Goal: Check status: Check status

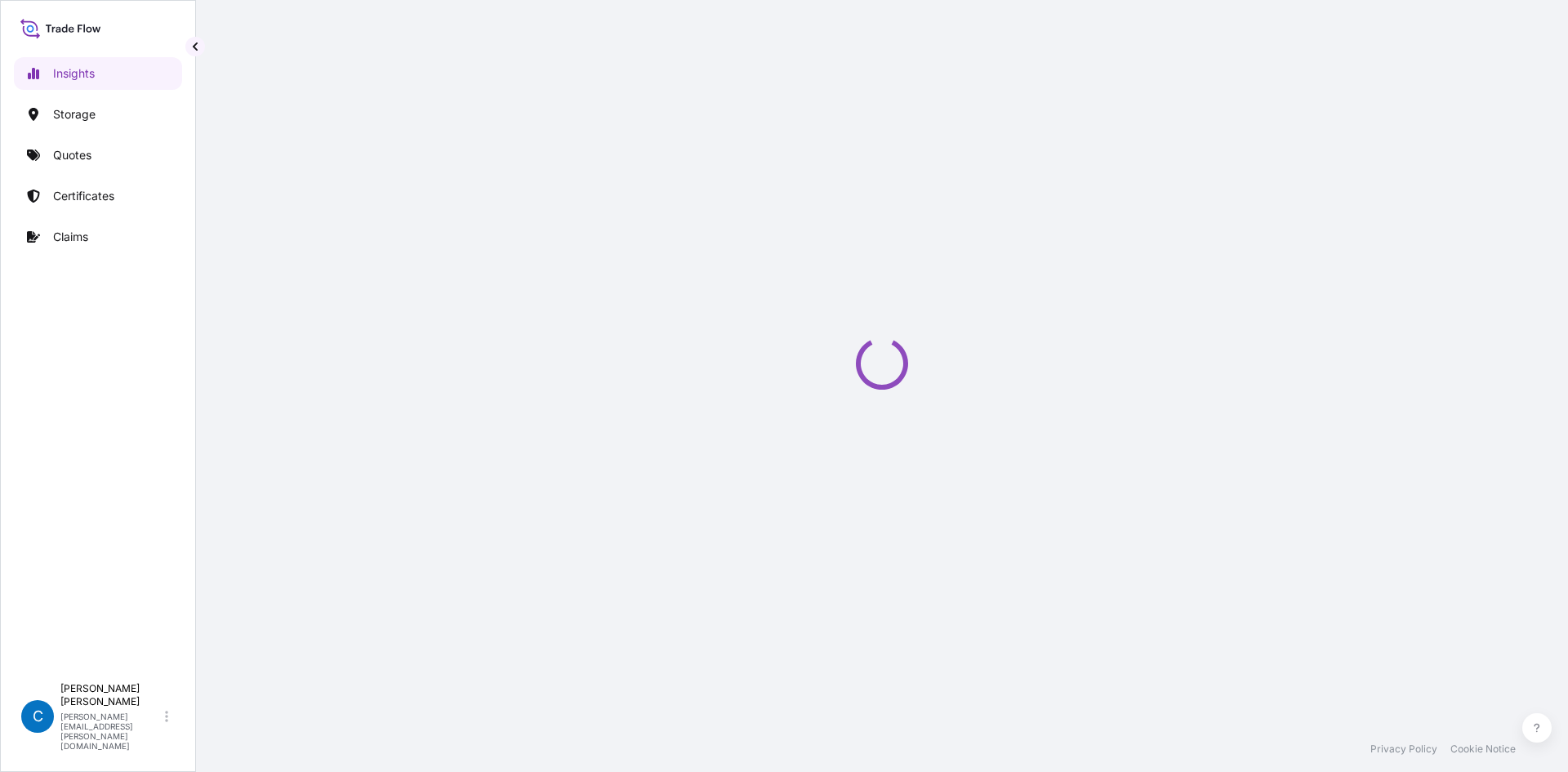
select select "2025"
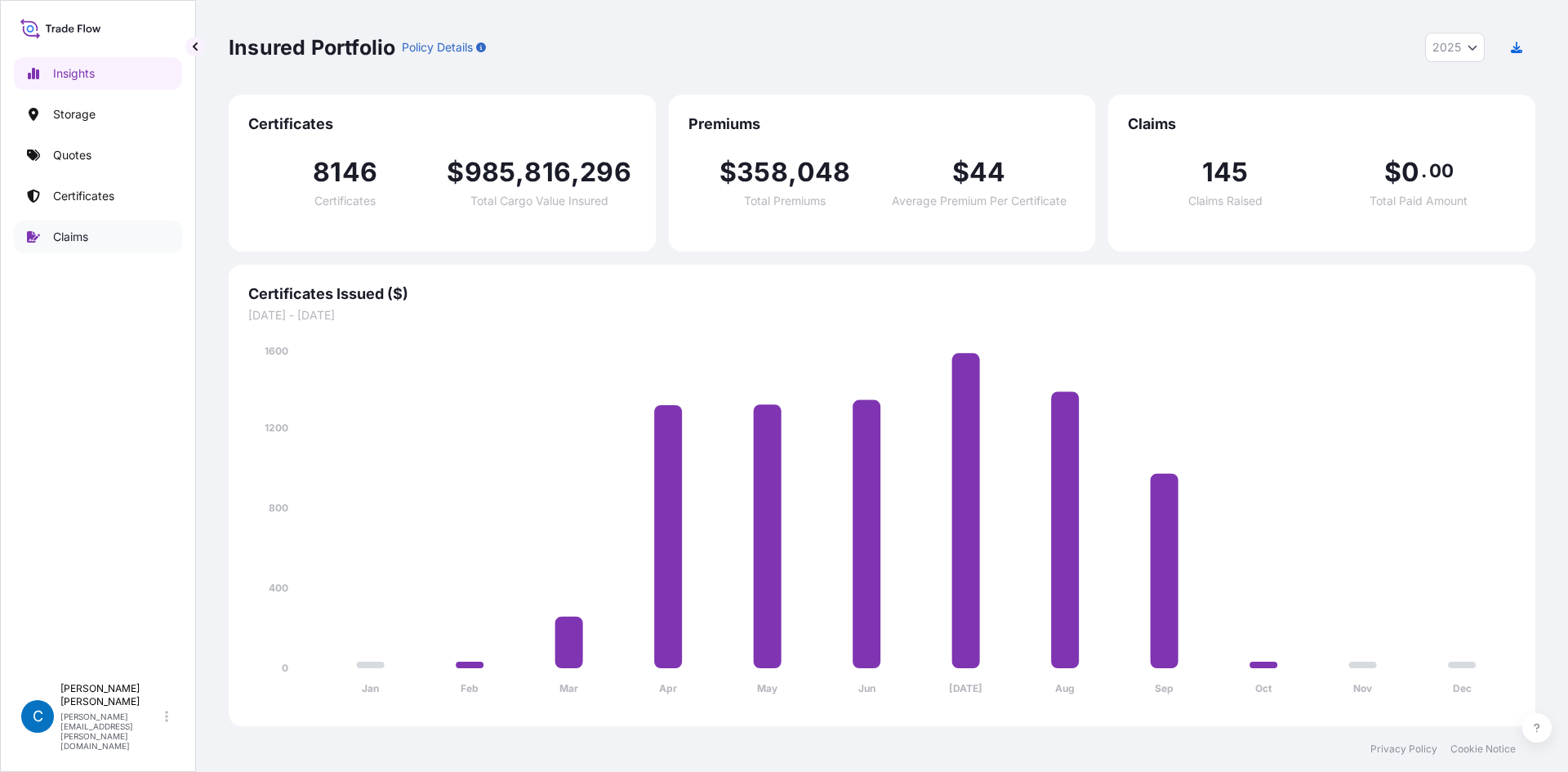
click at [69, 228] on link "Claims" at bounding box center [98, 236] width 168 height 33
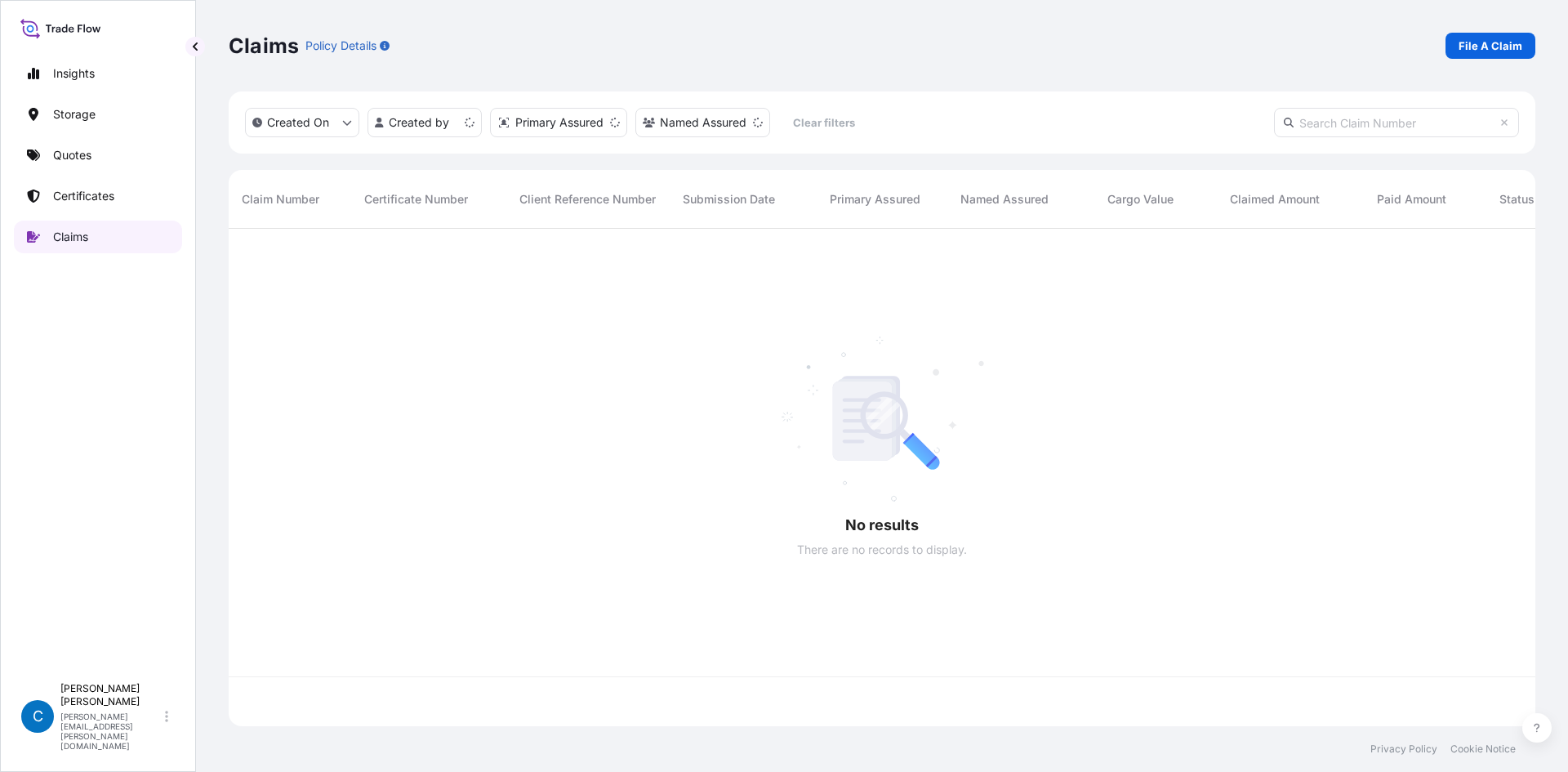
scroll to position [494, 1295]
click at [1359, 129] on input "text" at bounding box center [1396, 122] width 245 height 29
paste input "CL31610-2"
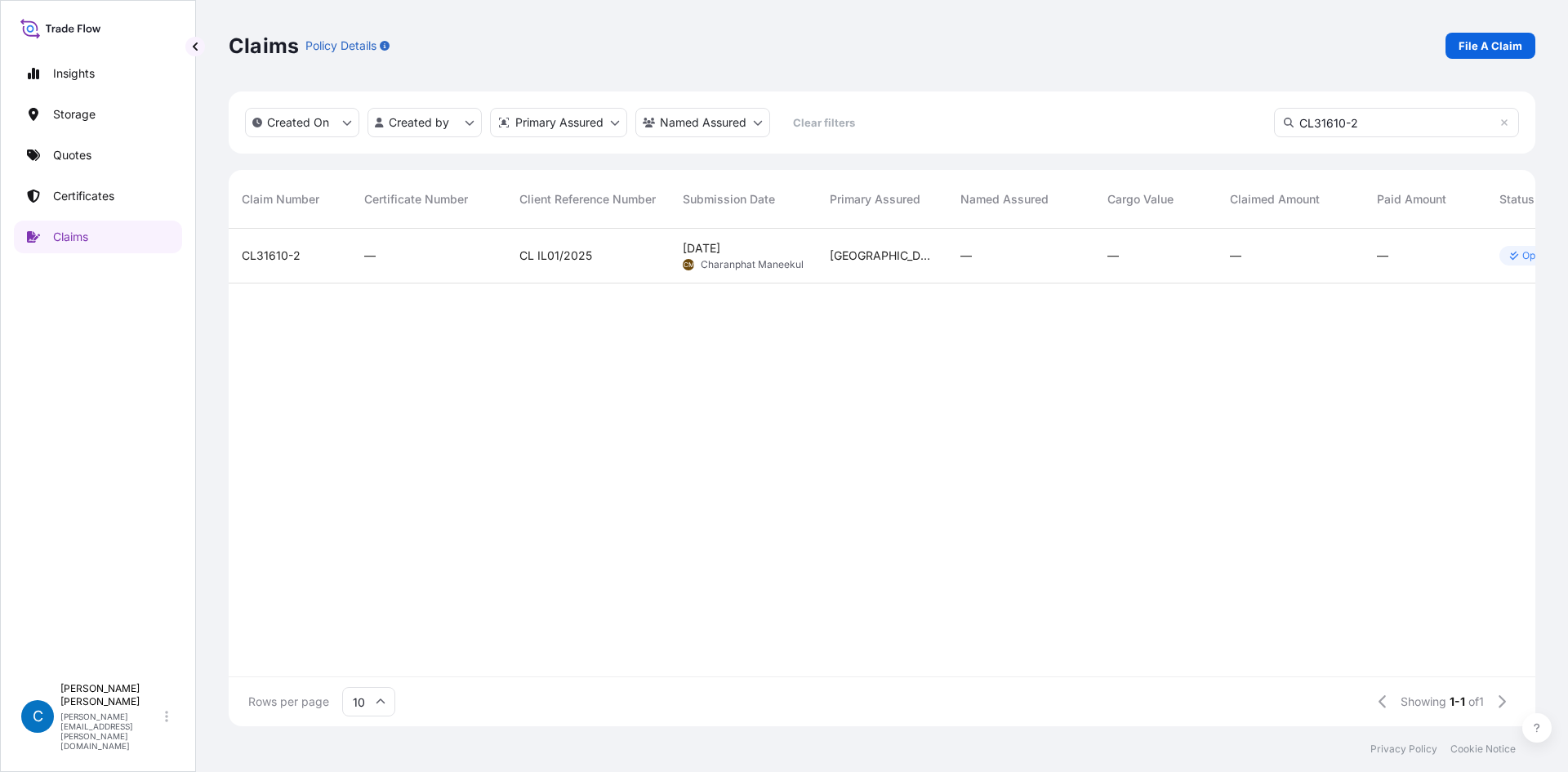
type input "CL31610-2"
click at [267, 247] on span "CL31610-2" at bounding box center [272, 255] width 59 height 16
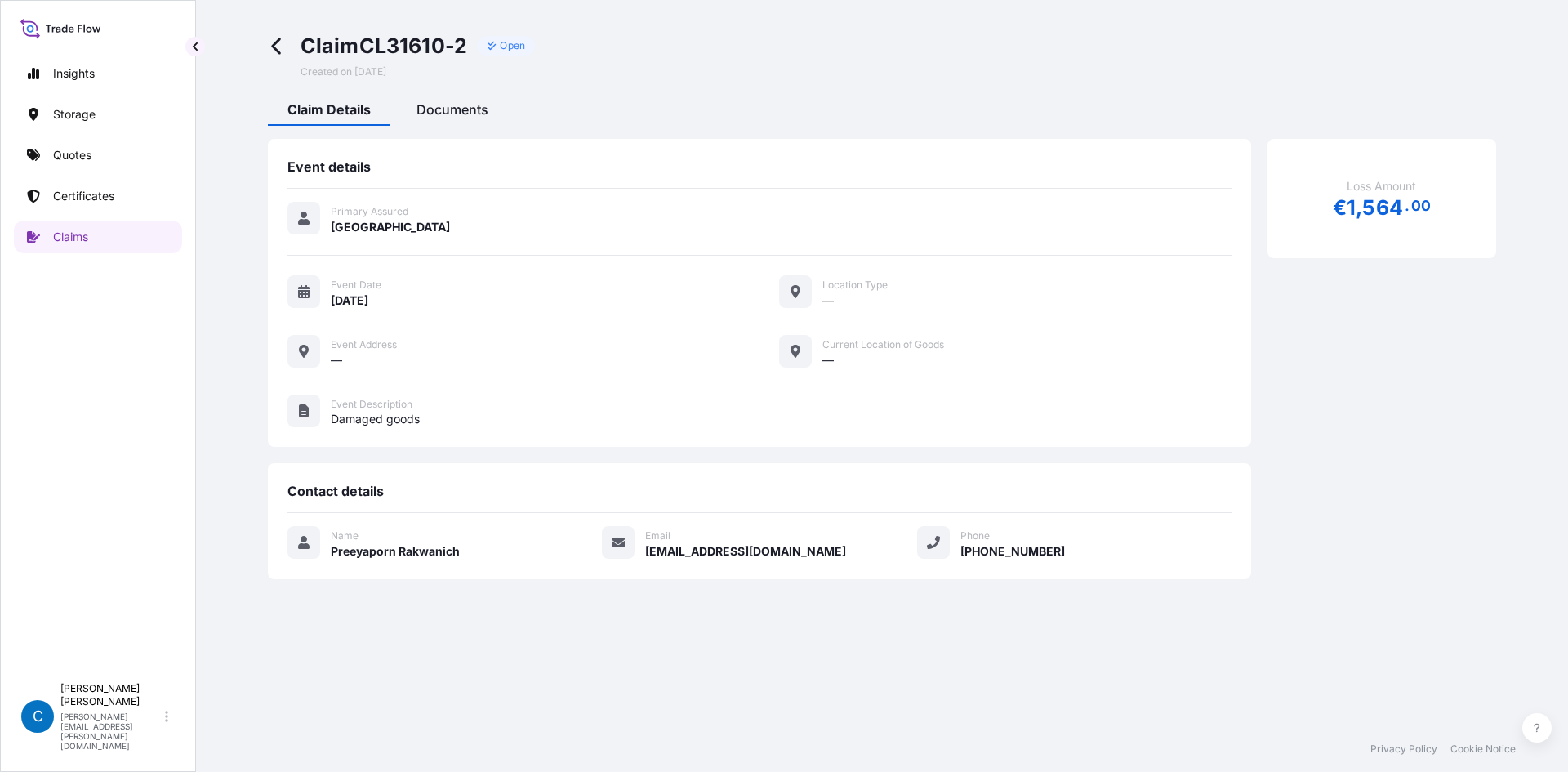
click at [488, 121] on div "Documents" at bounding box center [452, 112] width 111 height 28
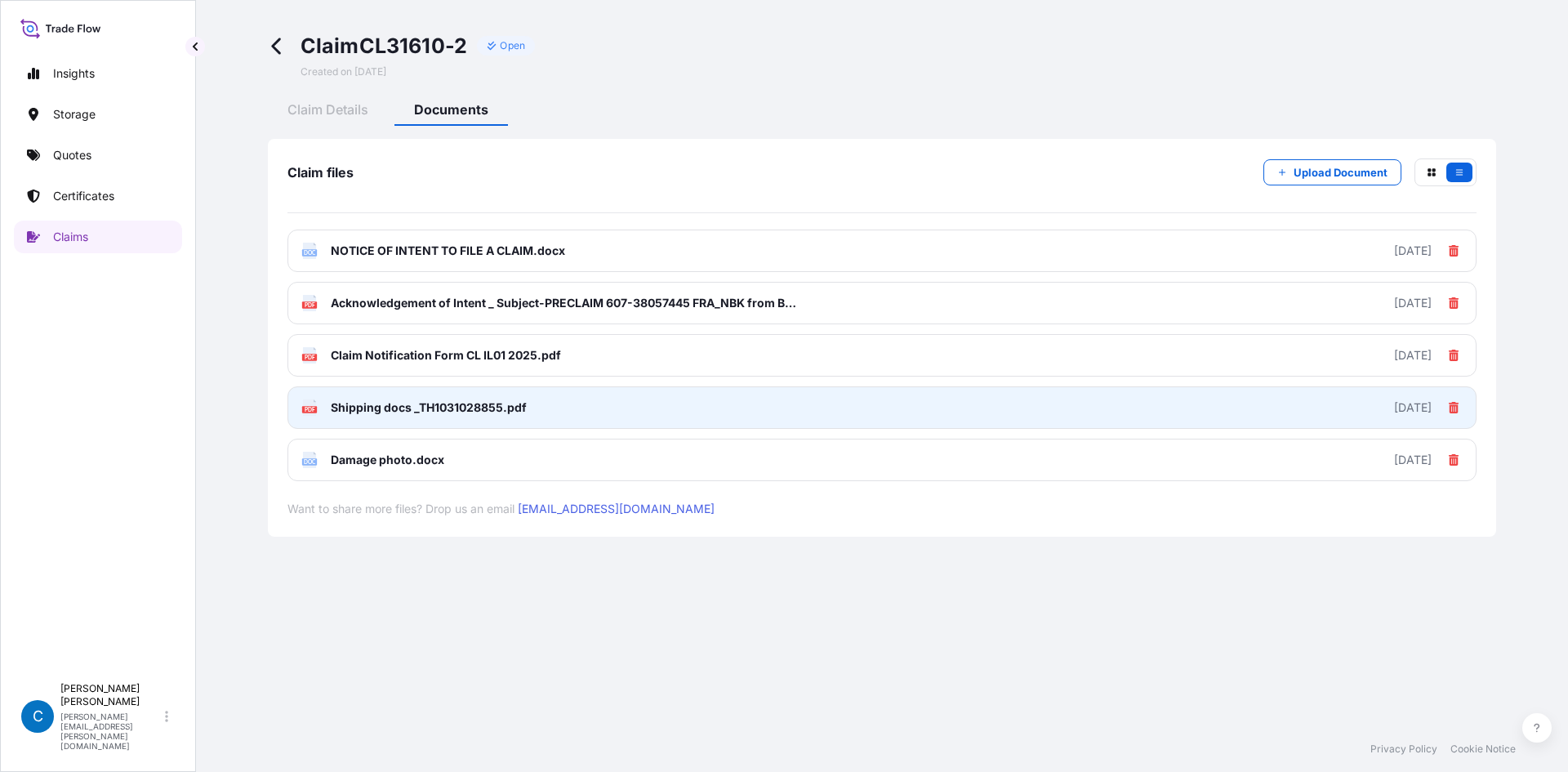
click at [737, 407] on link "PDF Shipping docs _TH1031028855.pdf 2025-08-15" at bounding box center [882, 407] width 1189 height 43
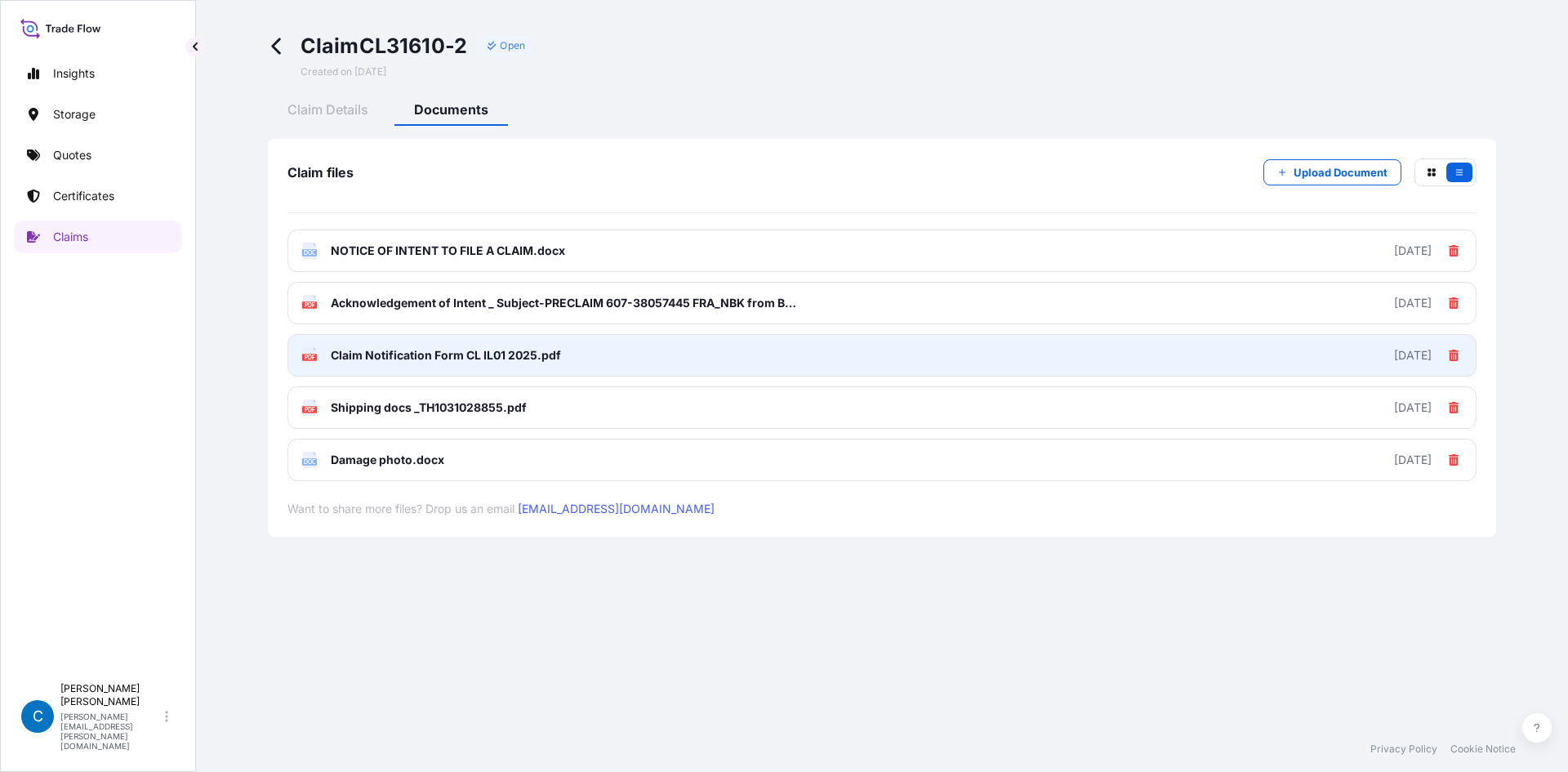
click at [478, 352] on span "Claim Notification Form CL IL01 2025.pdf" at bounding box center [446, 355] width 230 height 16
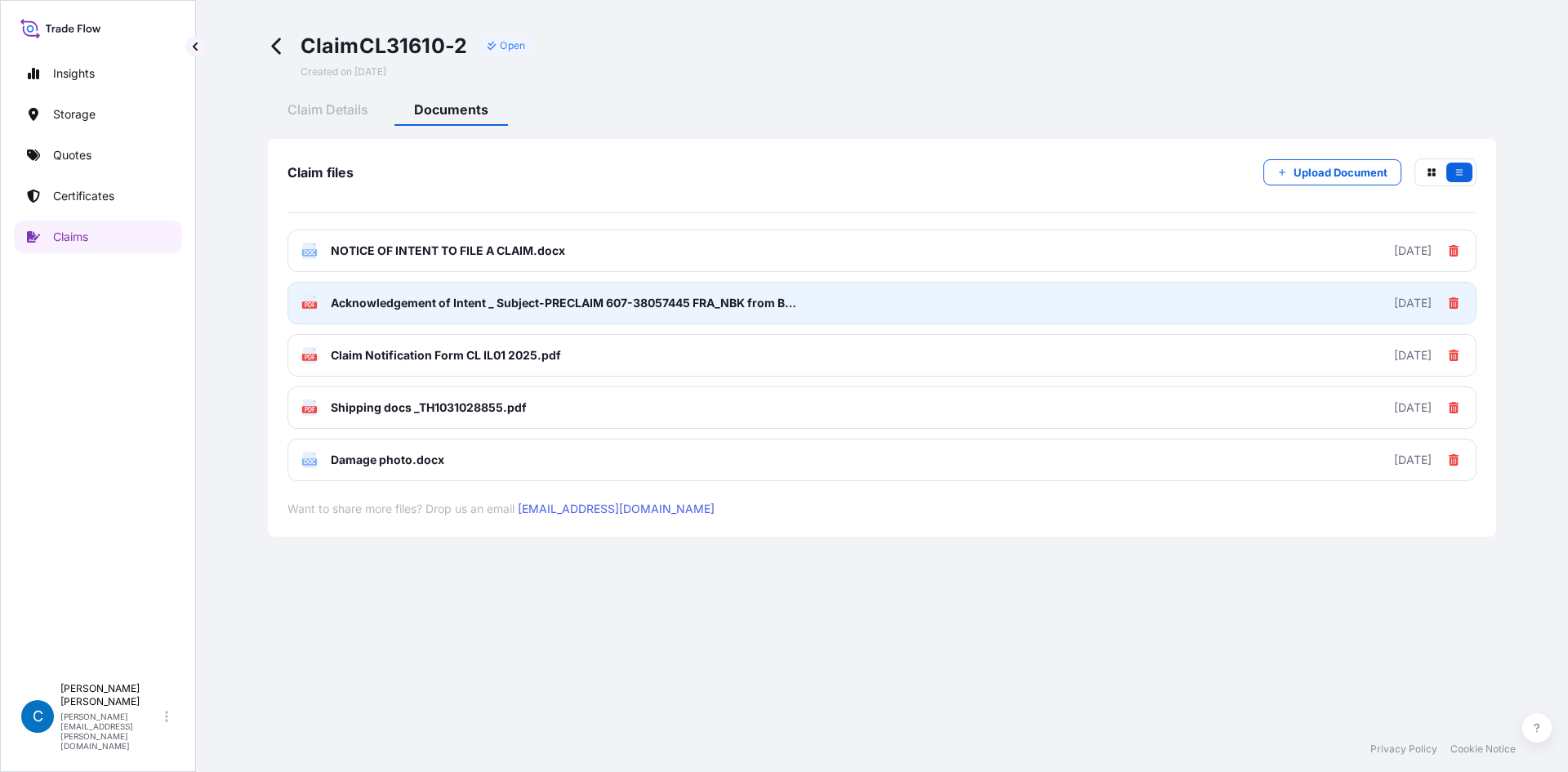
click at [462, 293] on link "PDF Acknowledgement of Intent _ Subject-PRECLAIM 607-38057445 FRA_NBK from BDP …" at bounding box center [882, 303] width 1189 height 43
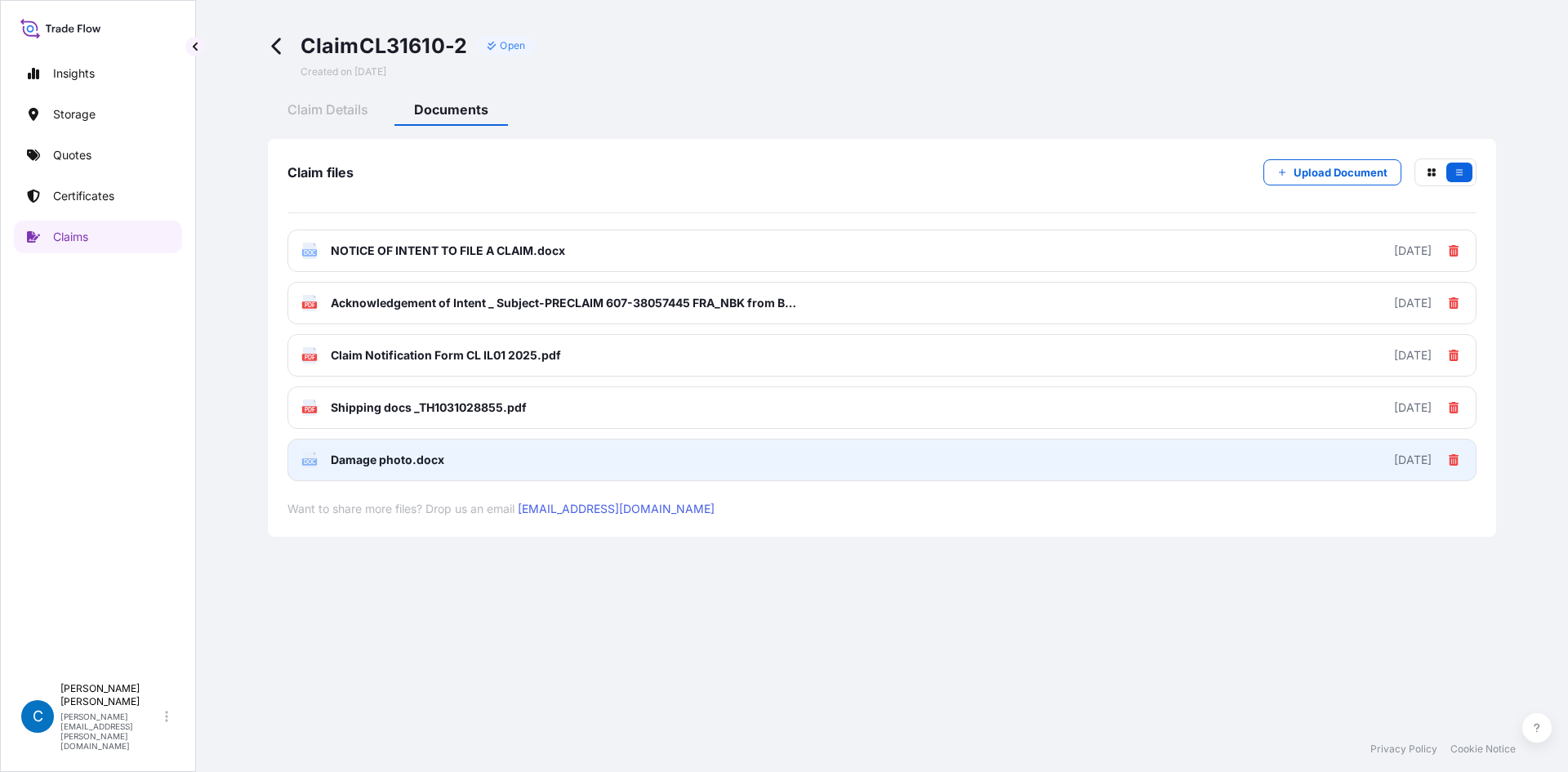
click at [388, 465] on span "Damage photo.docx" at bounding box center [387, 459] width 114 height 16
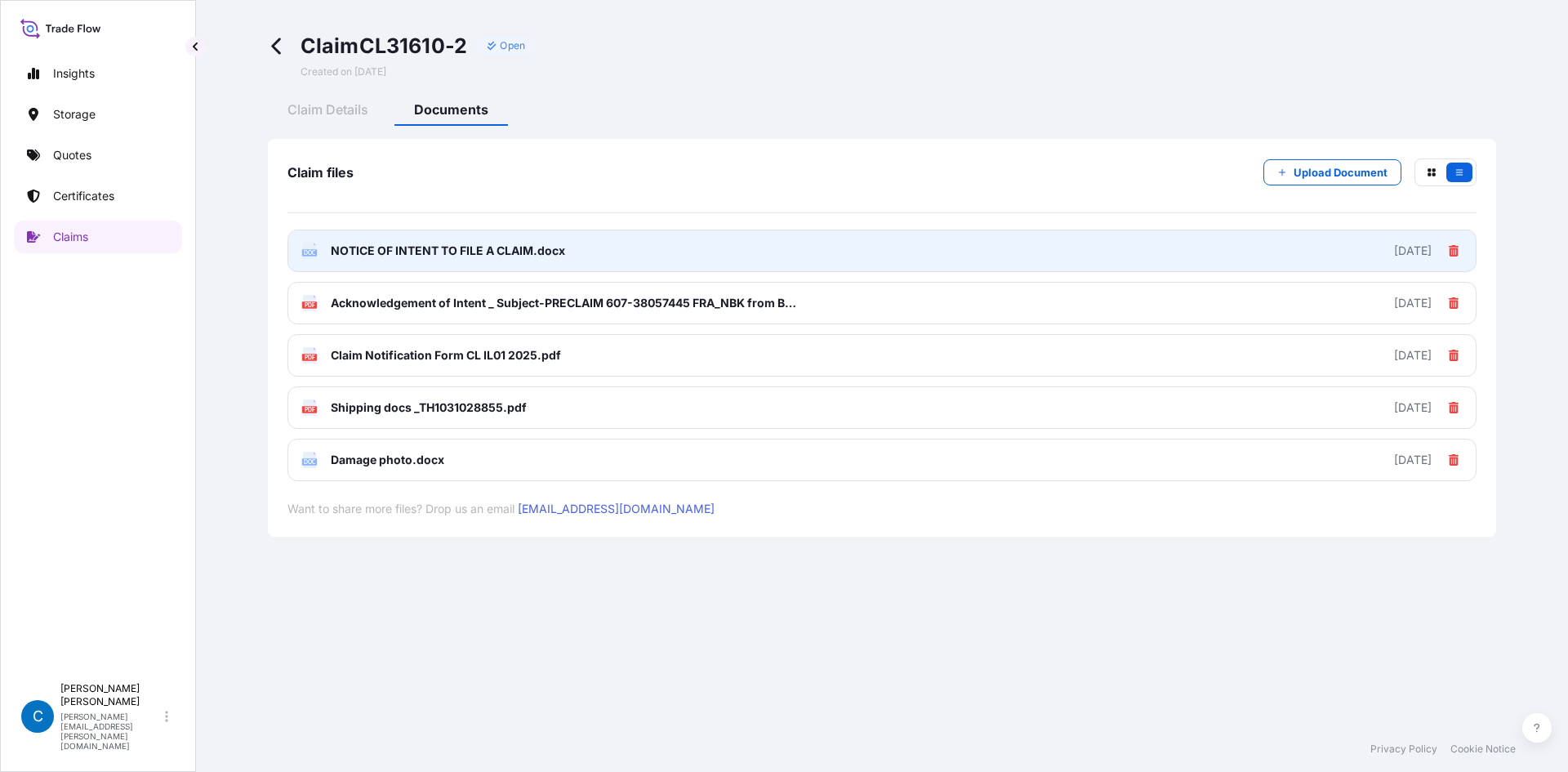
click at [485, 261] on link "DOC NOTICE OF INTENT TO FILE A CLAIM.docx 2025-08-15" at bounding box center [882, 251] width 1189 height 43
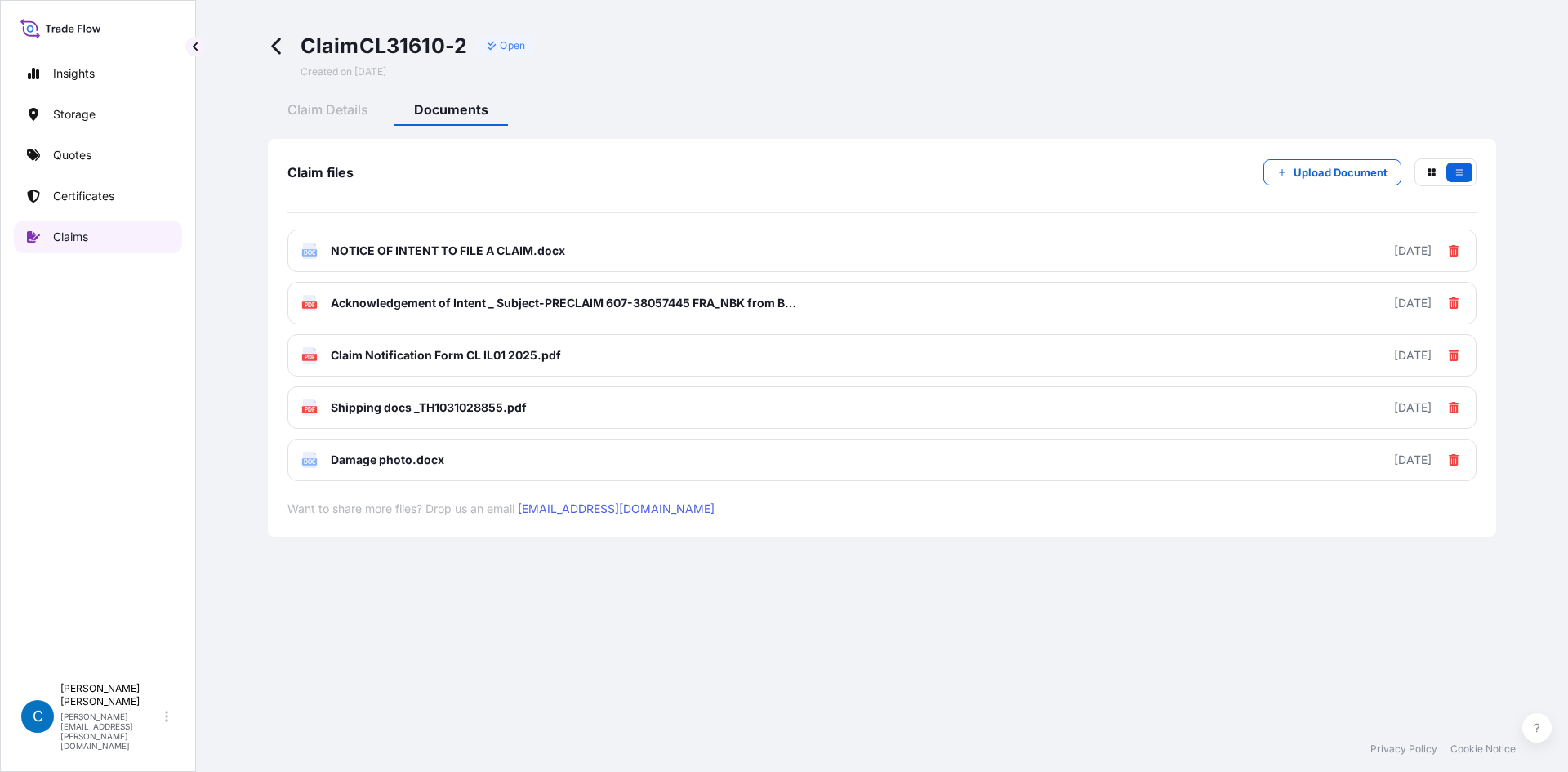
click at [103, 250] on link "Claims" at bounding box center [98, 236] width 168 height 33
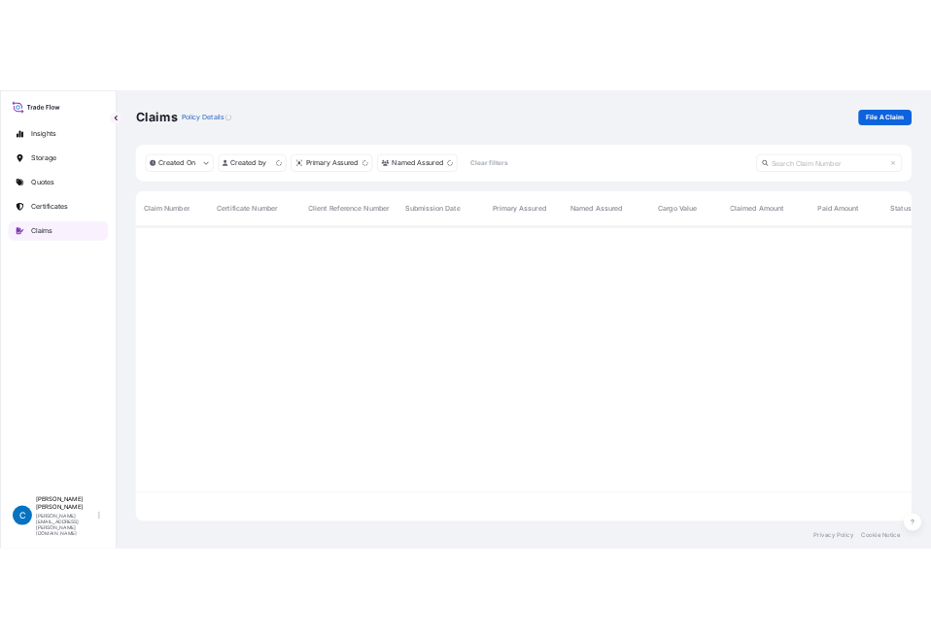
scroll to position [588, 1540]
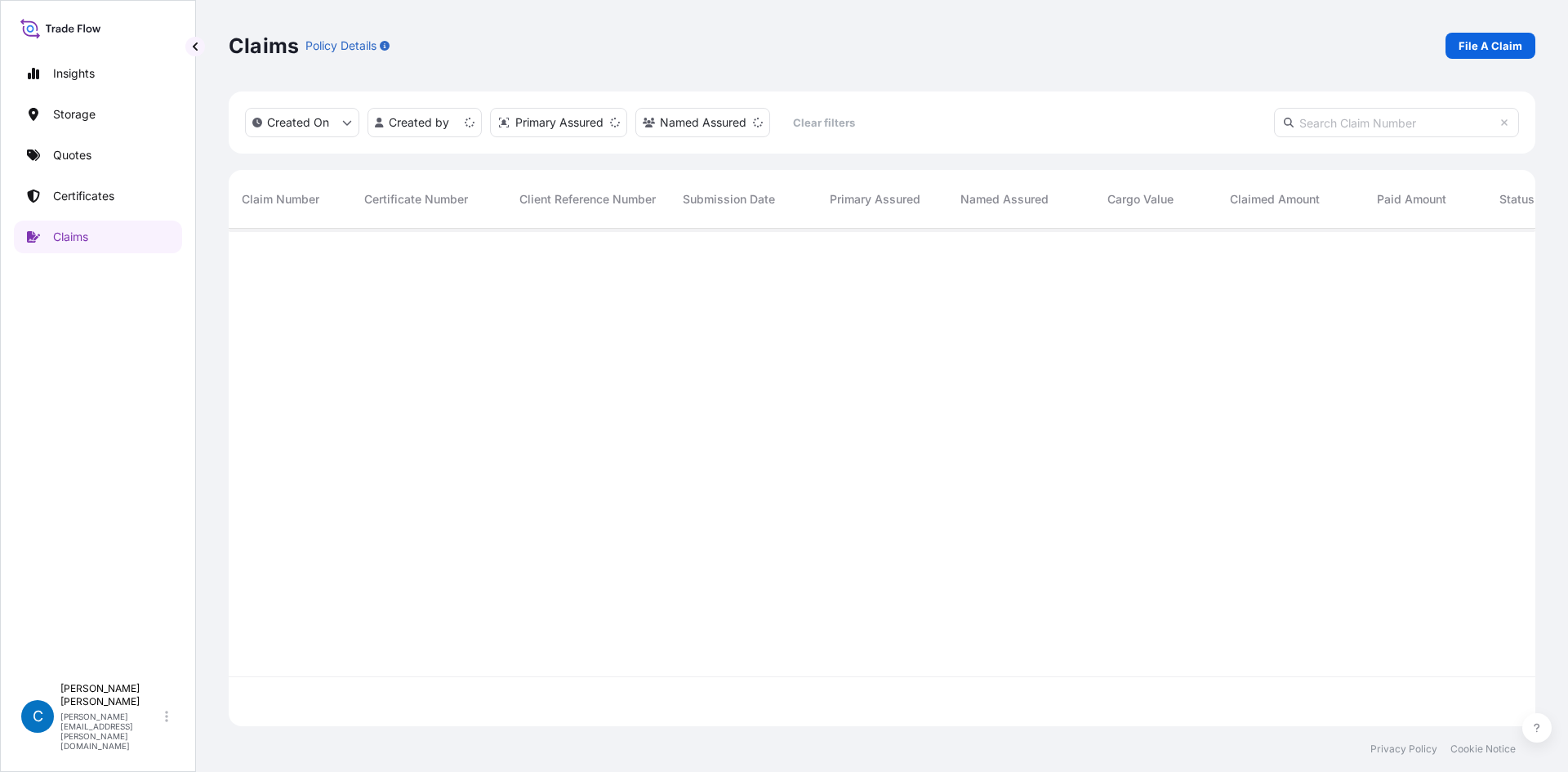
click at [1460, 130] on input "text" at bounding box center [1396, 122] width 245 height 29
paste input "CL31628-12"
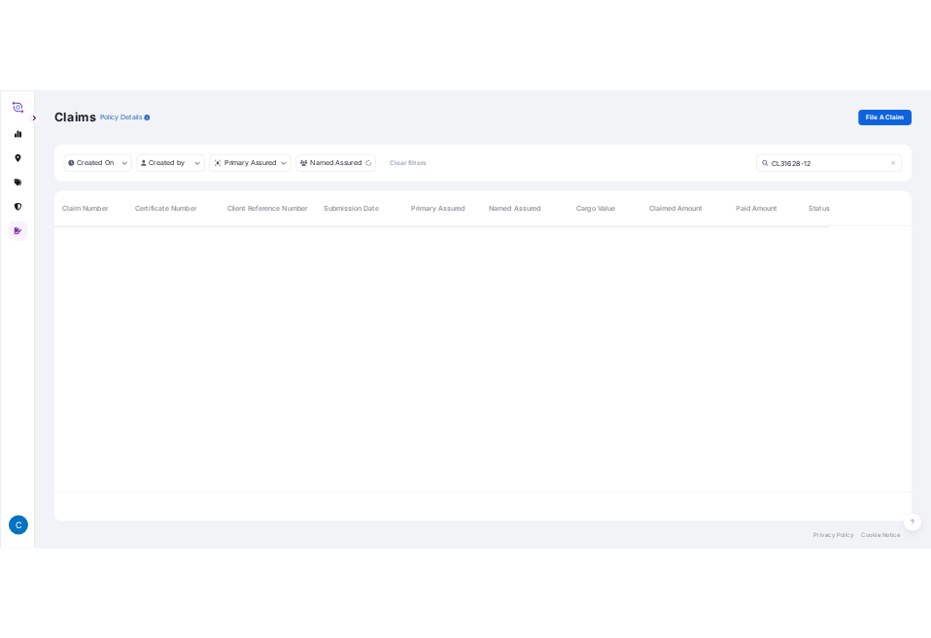
scroll to position [220, 768]
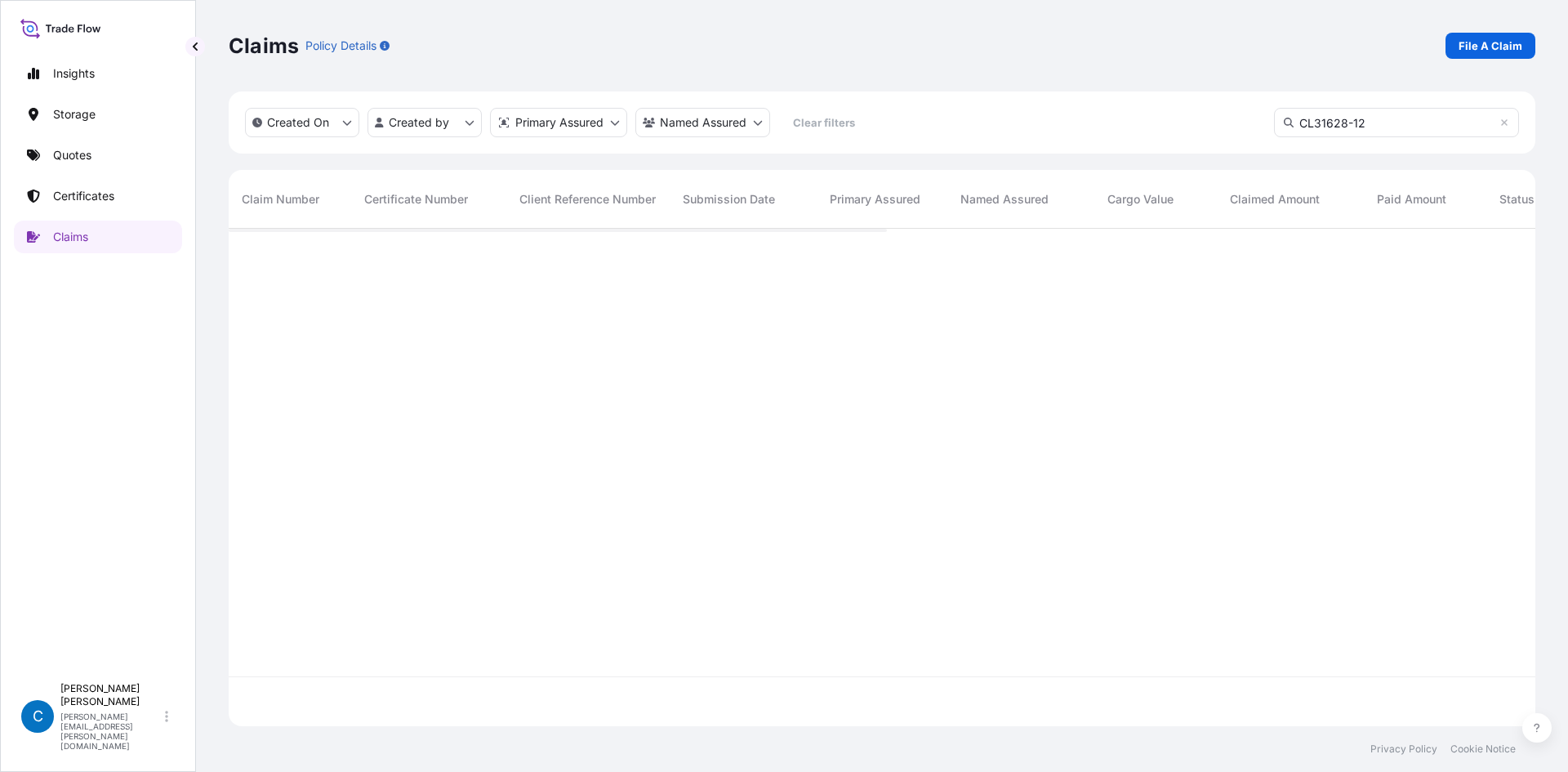
scroll to position [494, 1295]
type input "CL31628-12"
click at [261, 255] on span "CL31628-12" at bounding box center [275, 255] width 66 height 16
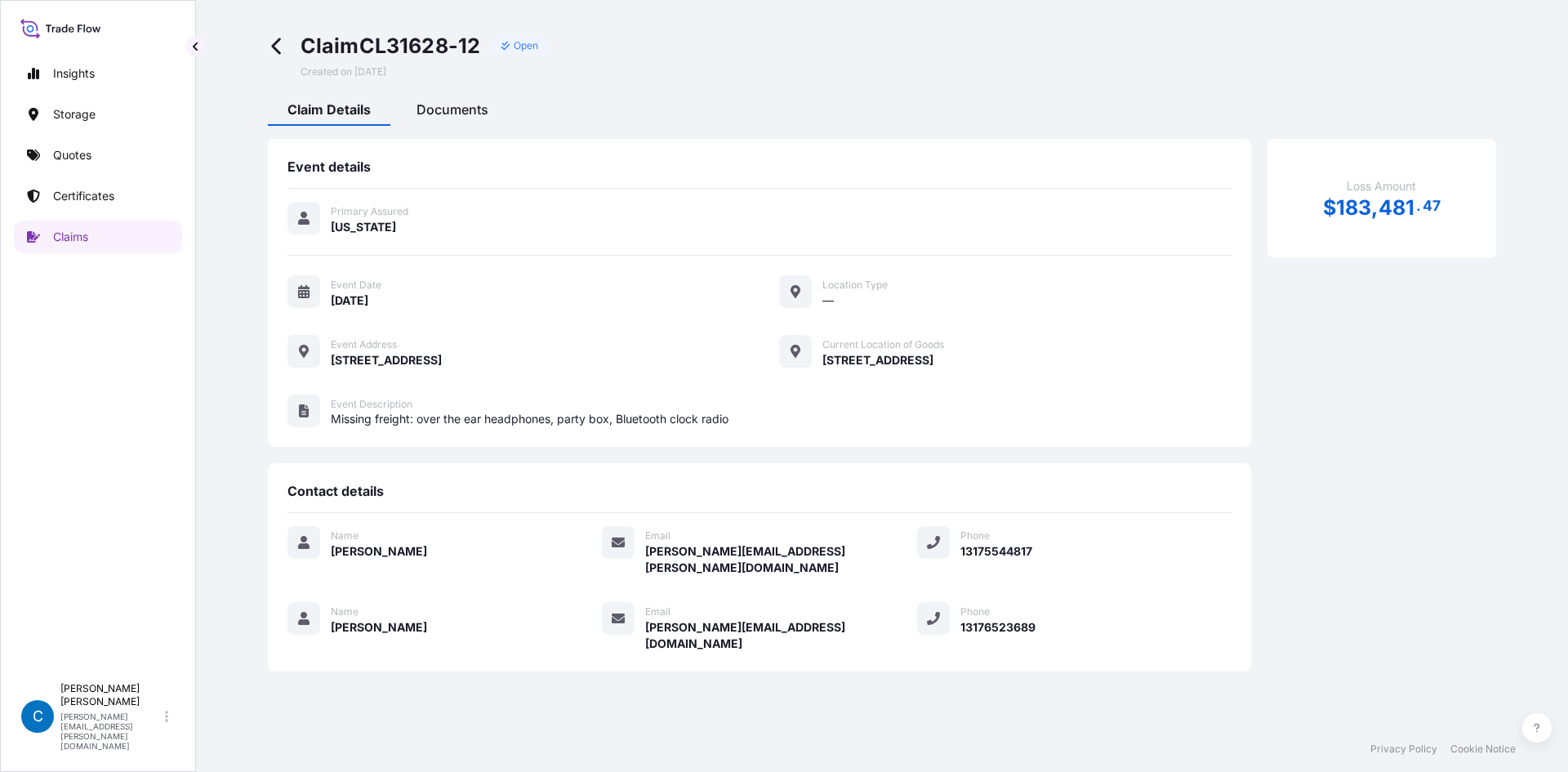
click at [446, 113] on span "Documents" at bounding box center [451, 108] width 71 height 16
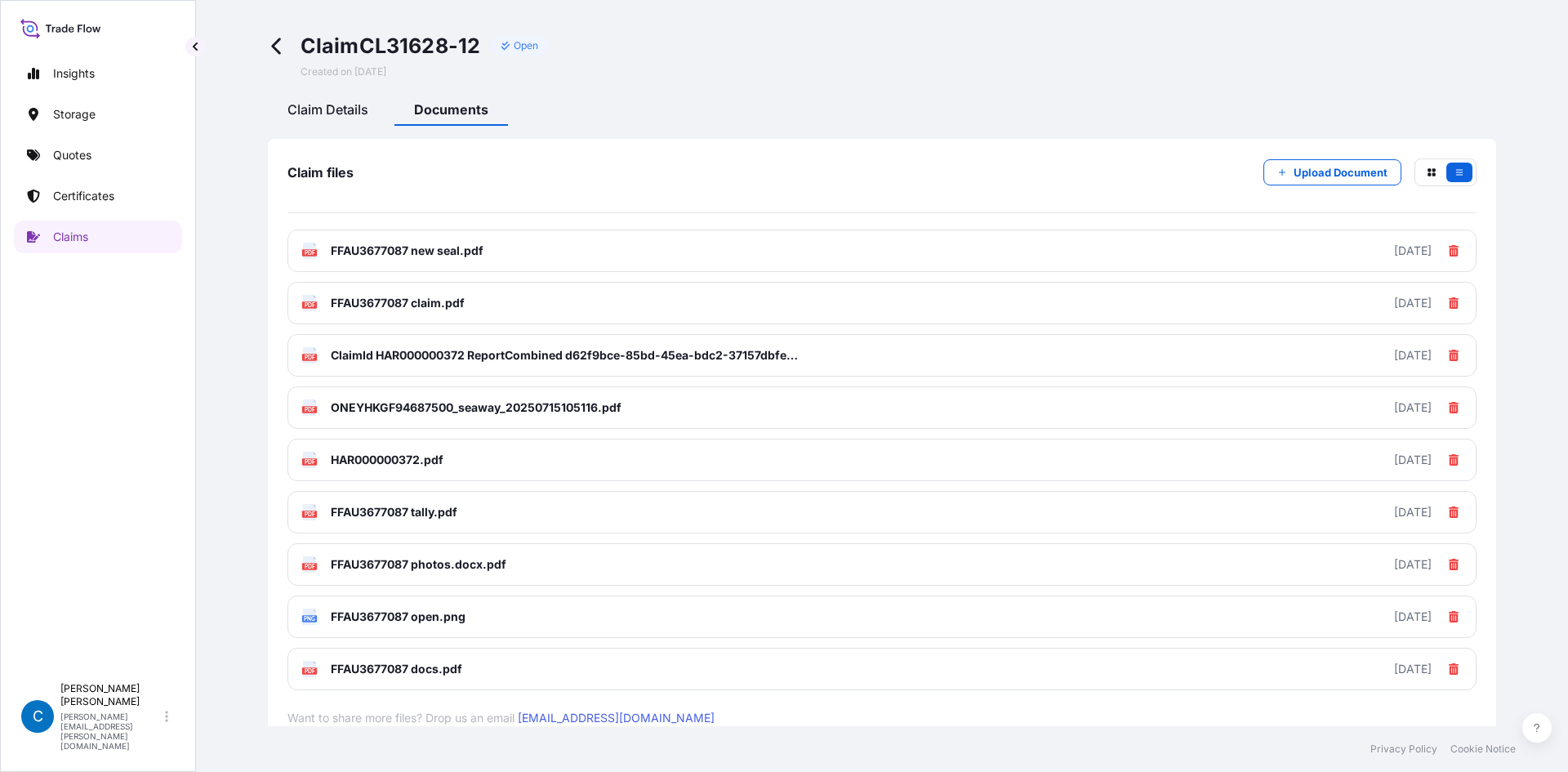
click at [314, 112] on span "Claim Details" at bounding box center [328, 108] width 81 height 16
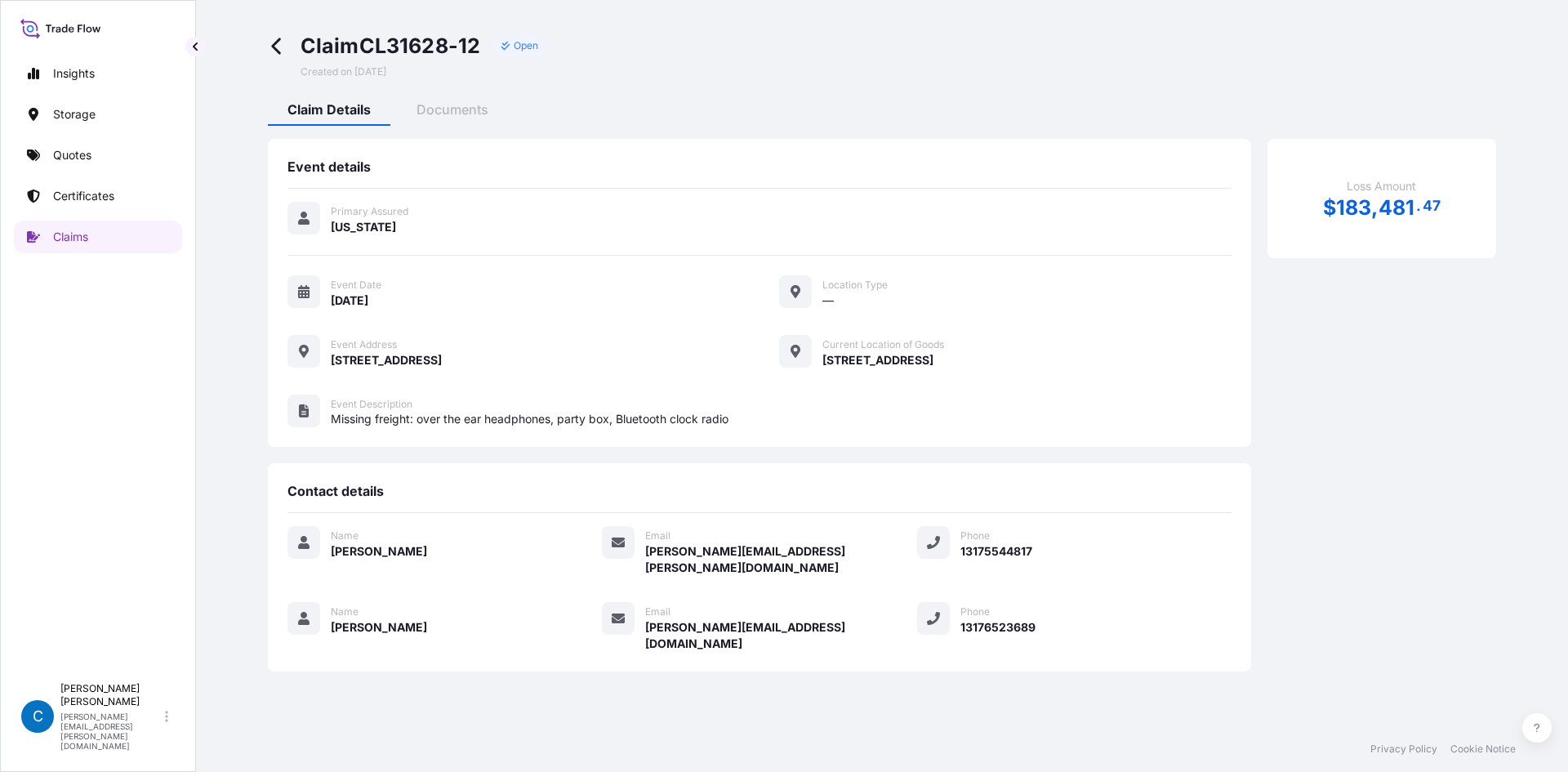
click at [346, 221] on span "Indiana" at bounding box center [363, 226] width 66 height 16
click at [352, 223] on span "Indiana" at bounding box center [363, 226] width 66 height 16
click at [109, 238] on link "Claims" at bounding box center [98, 236] width 168 height 33
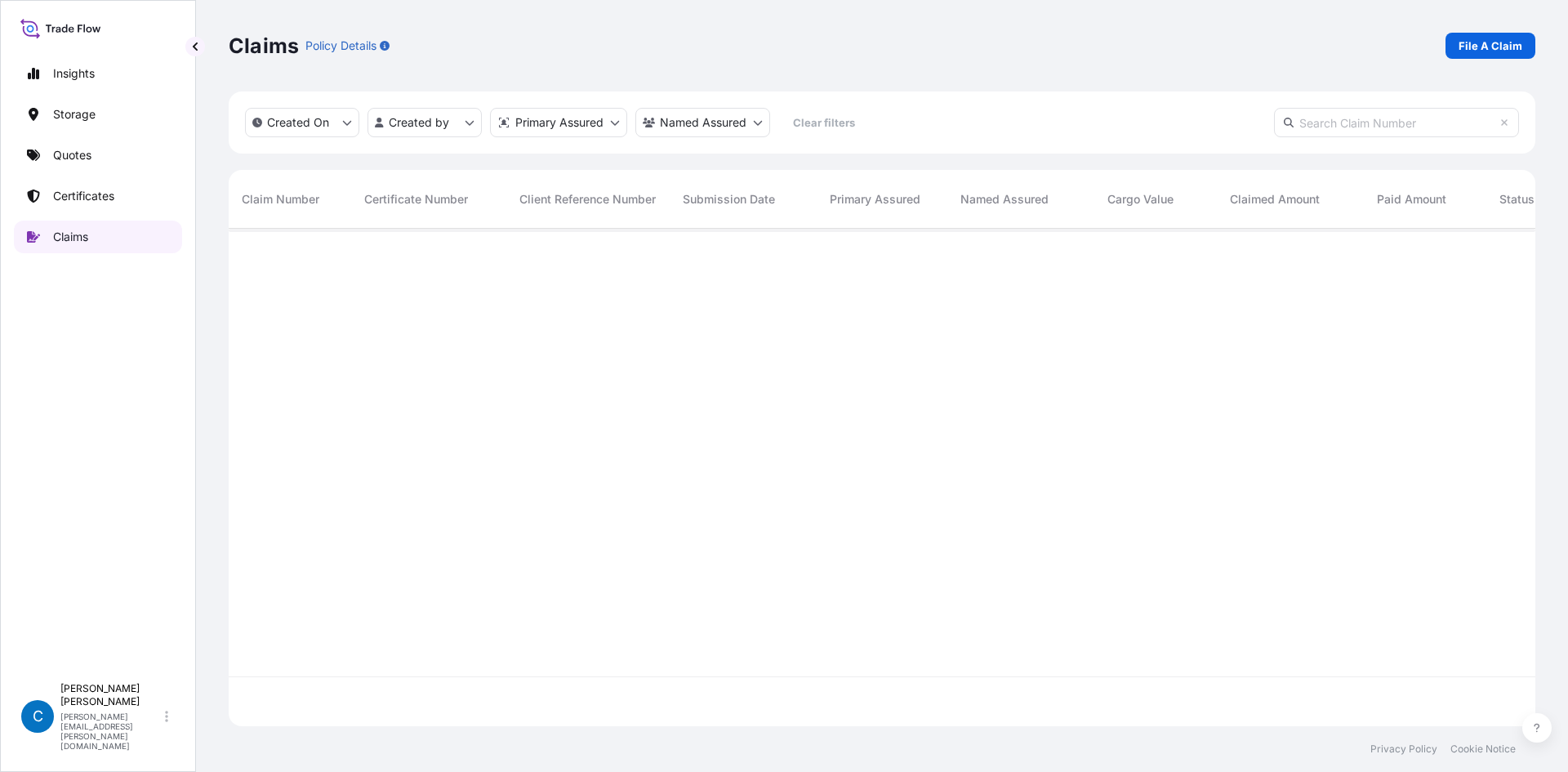
scroll to position [494, 1295]
click at [1492, 48] on p "File A Claim" at bounding box center [1491, 45] width 64 height 16
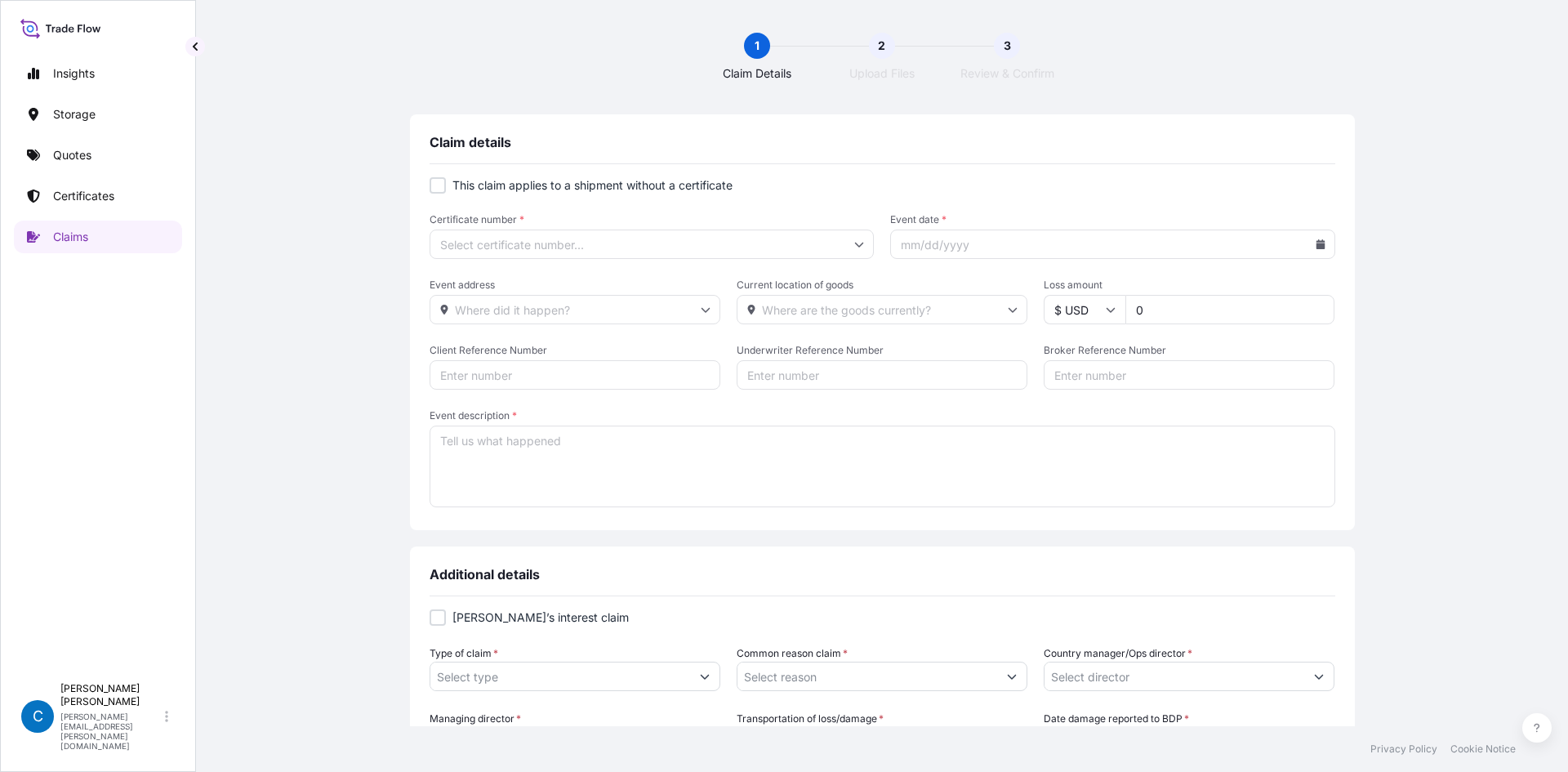
click at [459, 185] on p "This claim applies to a shipment without a certificate" at bounding box center [592, 185] width 280 height 16
checkbox input "true"
click at [672, 239] on input "Primary Assured *" at bounding box center [652, 244] width 445 height 29
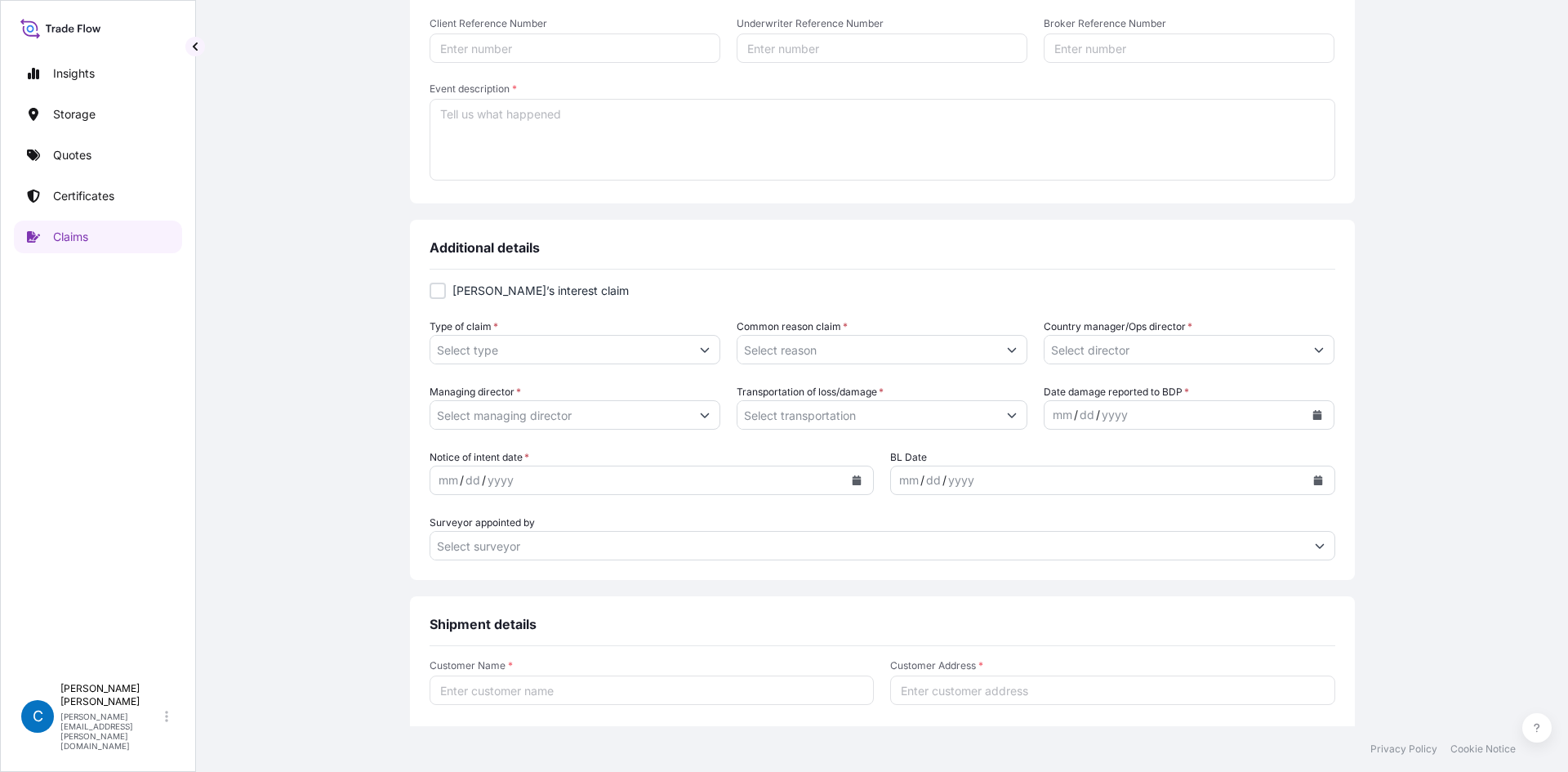
scroll to position [653, 0]
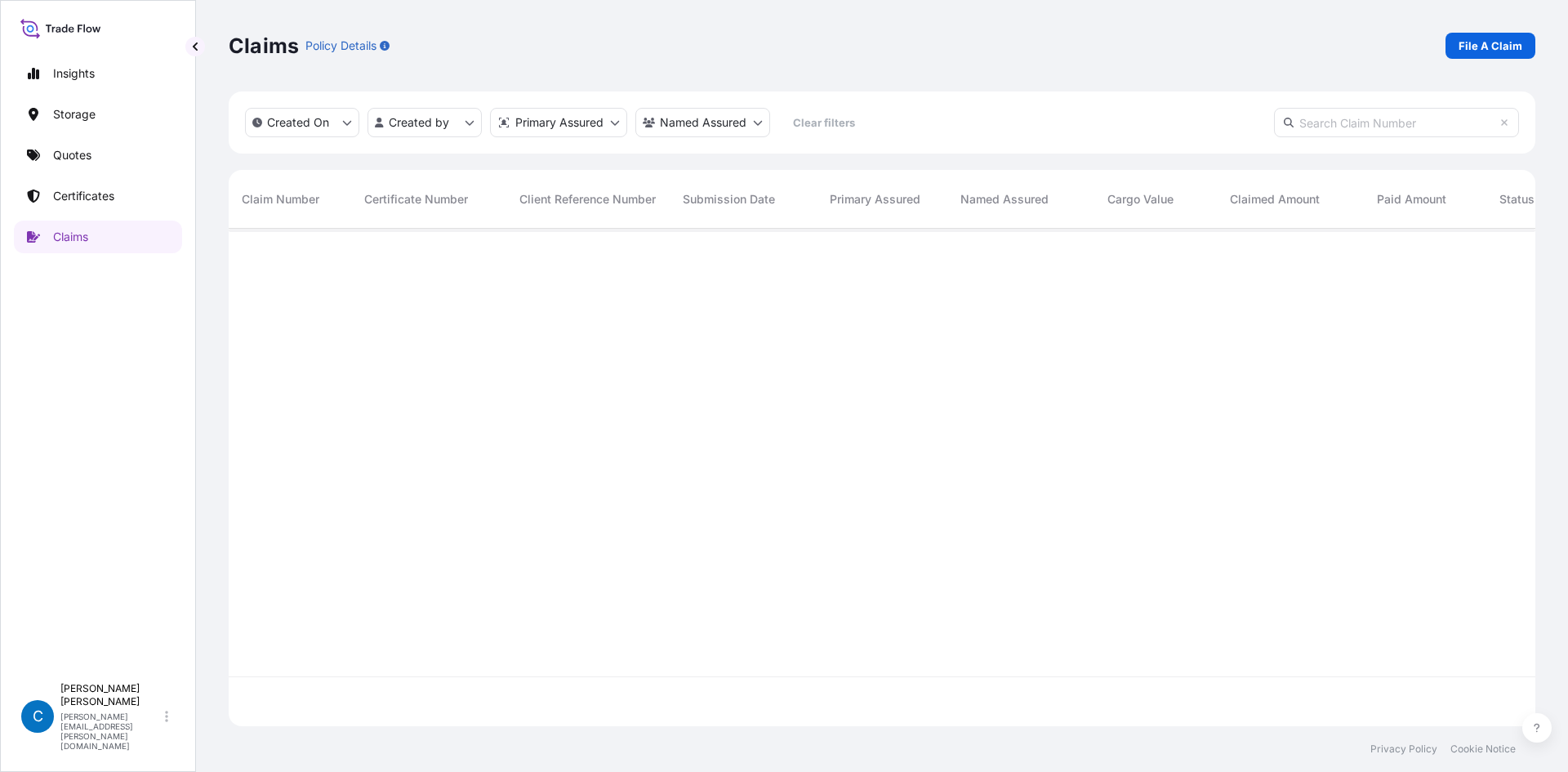
scroll to position [494, 1295]
click at [1359, 133] on input "text" at bounding box center [1396, 122] width 245 height 29
paste input "CL31628-12"
type input "CL31628-12"
click at [271, 246] on div "CL31628-12" at bounding box center [290, 256] width 123 height 55
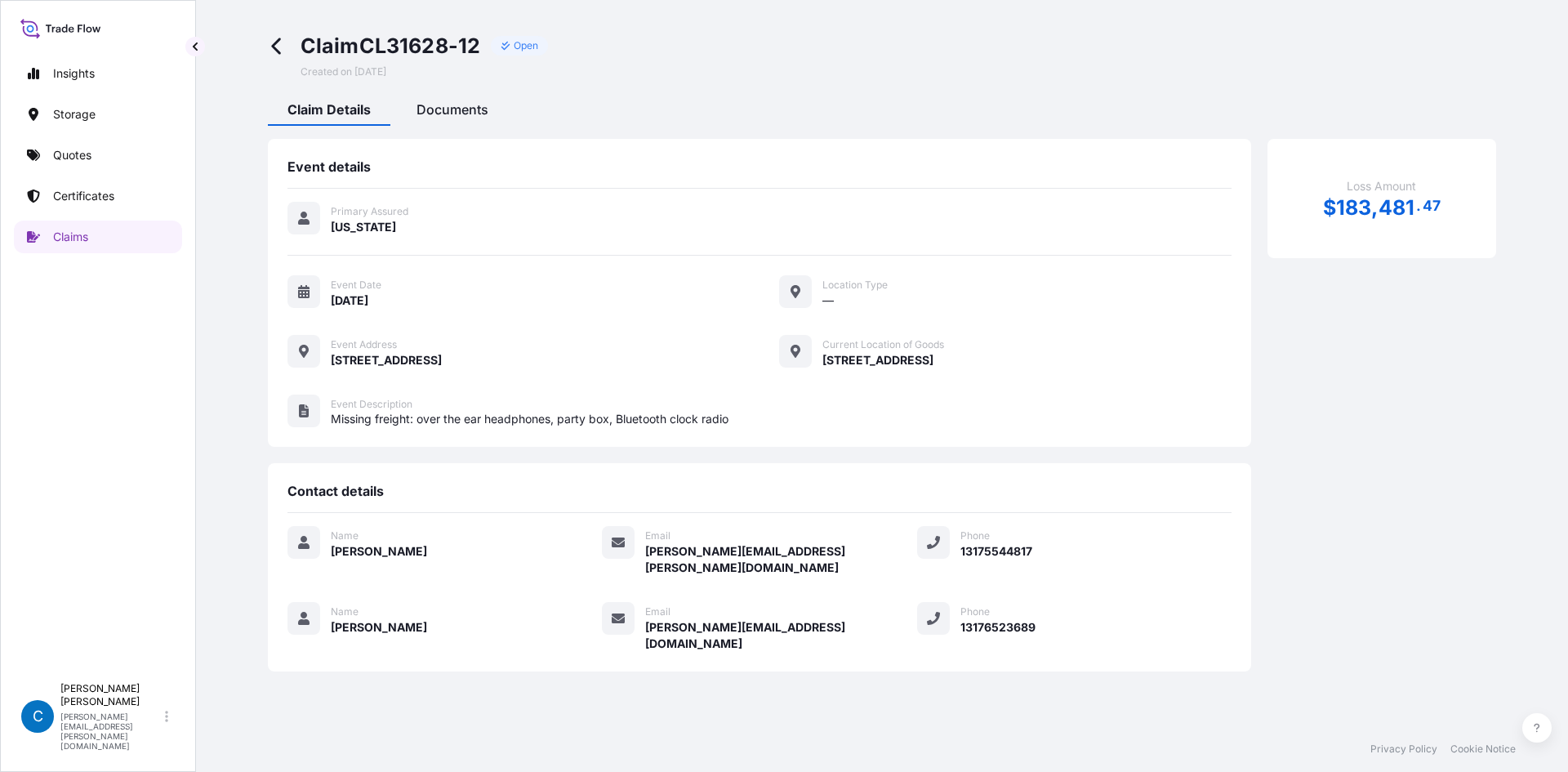
click at [464, 102] on span "Documents" at bounding box center [451, 108] width 71 height 16
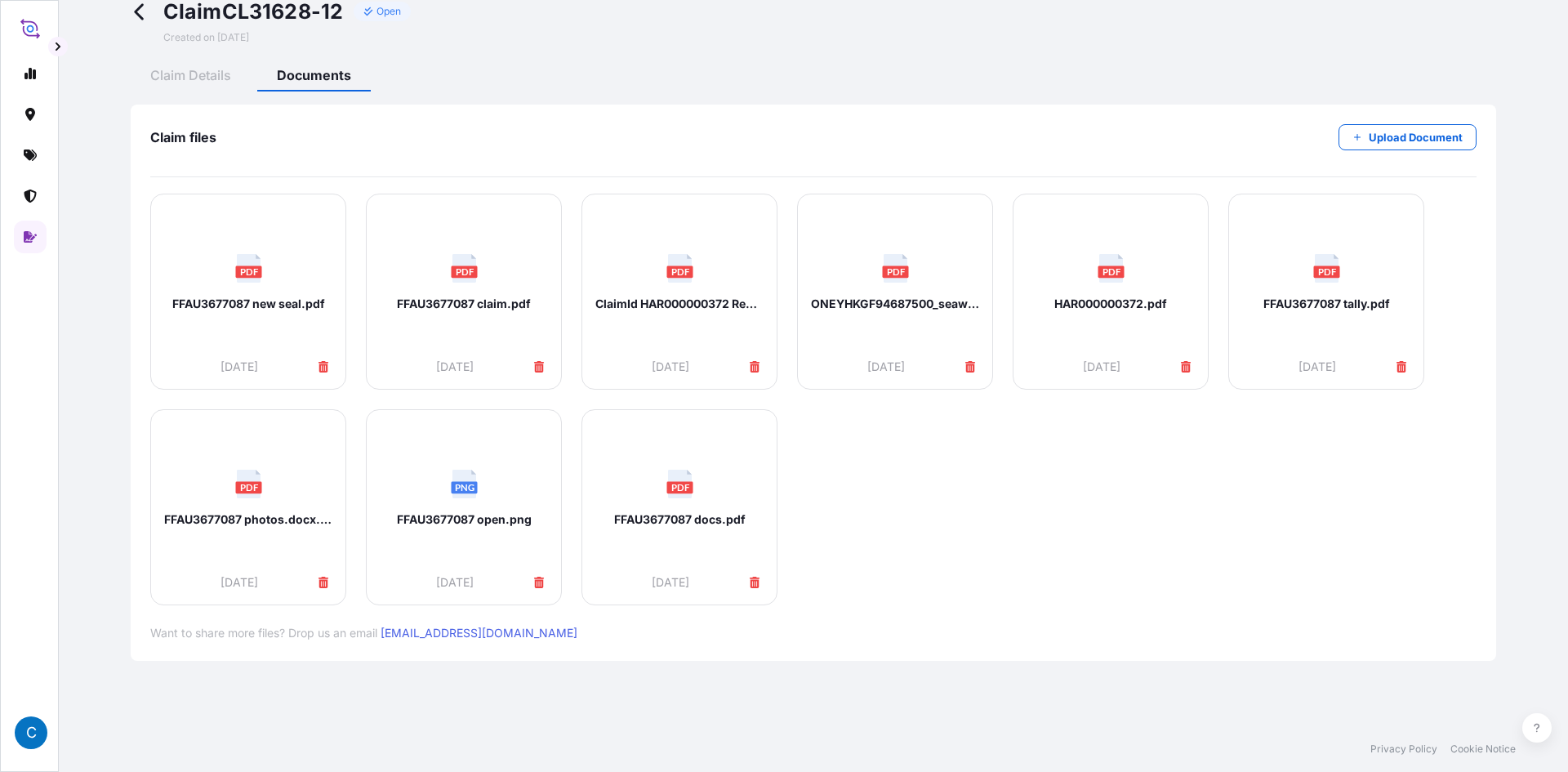
scroll to position [85, 0]
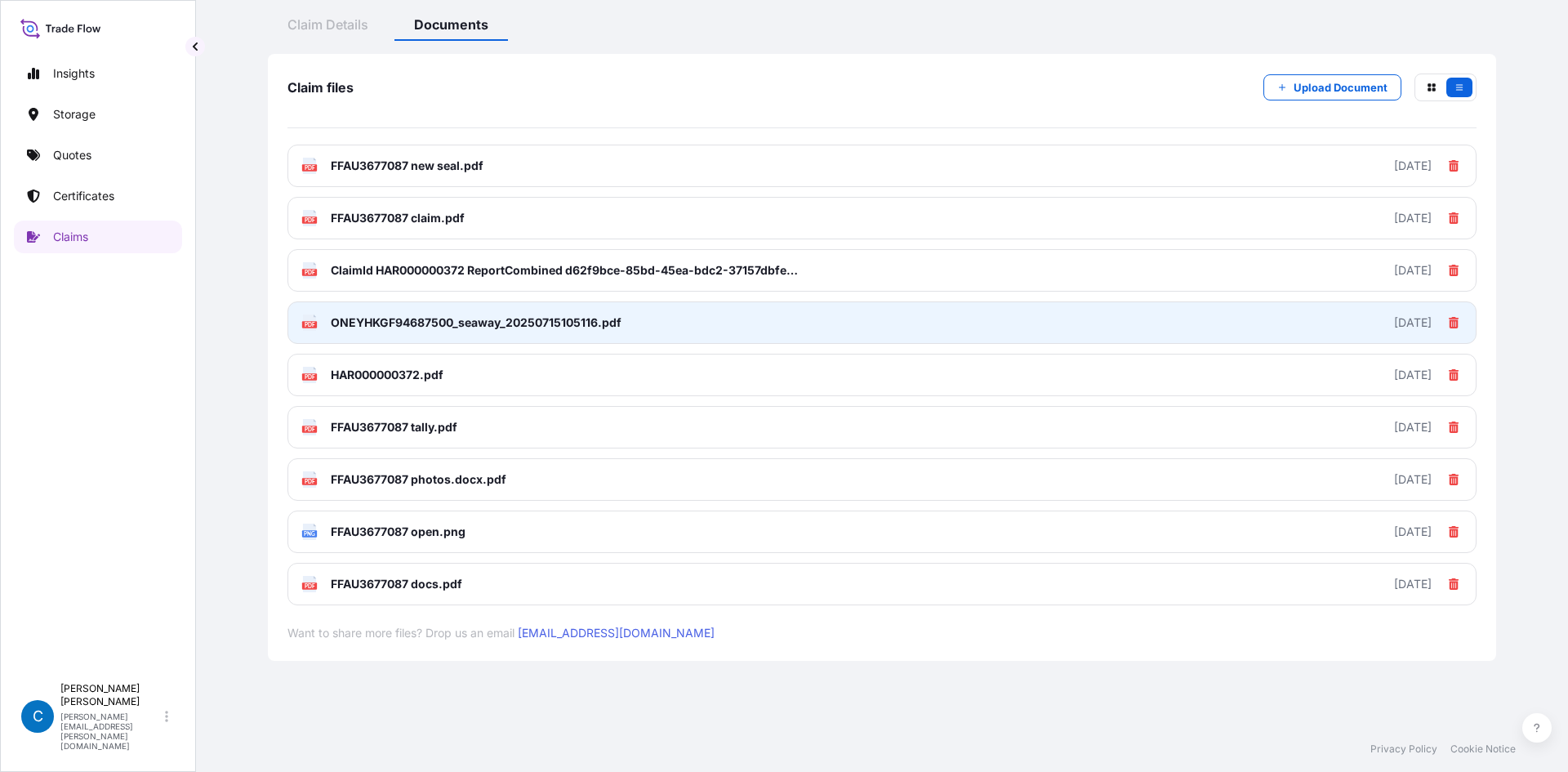
click at [599, 312] on link "PDF ONEYHKGF94687500_seaway_20250715105116.pdf 2025-09-04" at bounding box center [882, 322] width 1189 height 43
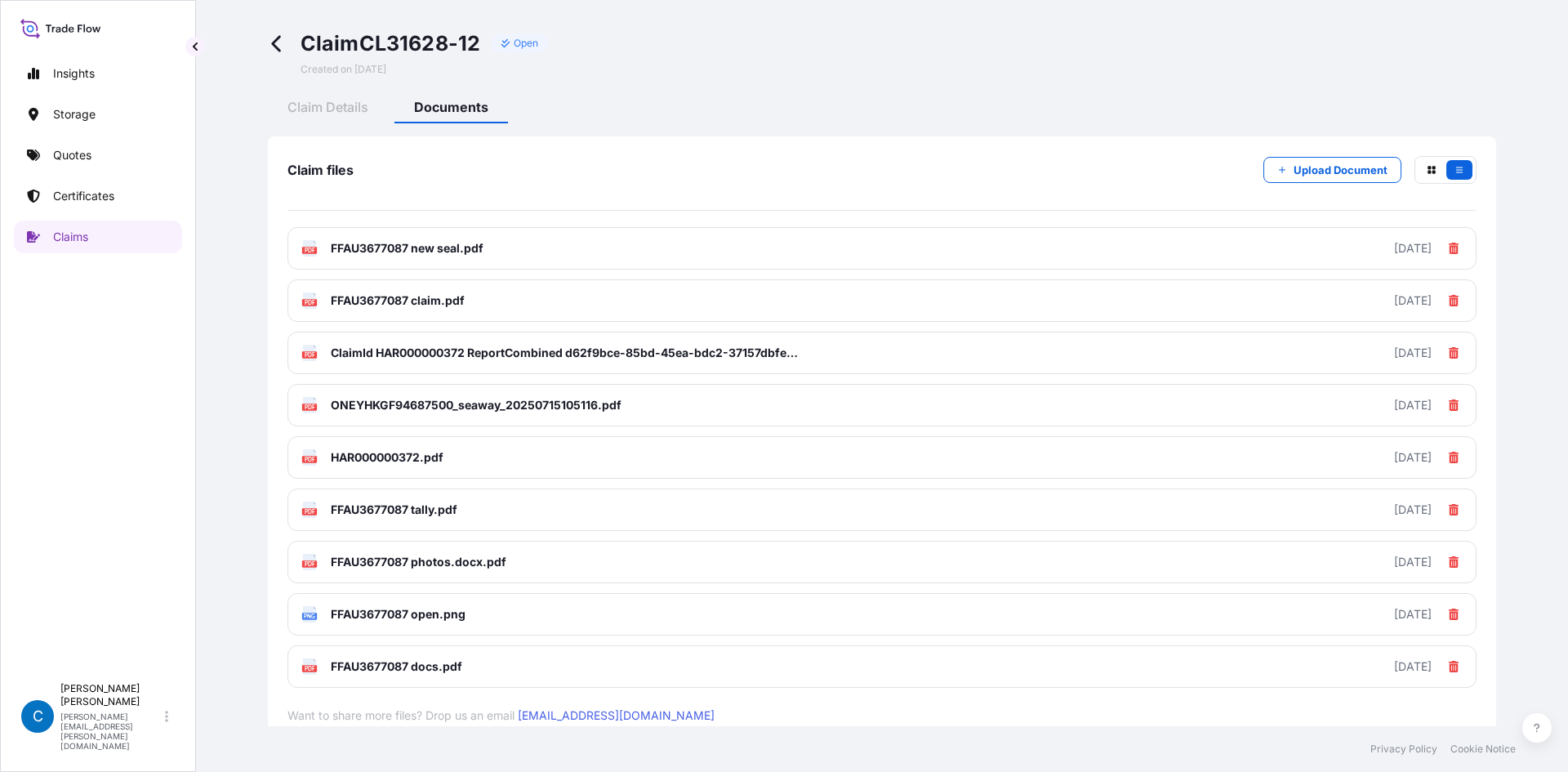
scroll to position [0, 0]
click at [331, 102] on div "Claim Details" at bounding box center [328, 112] width 120 height 28
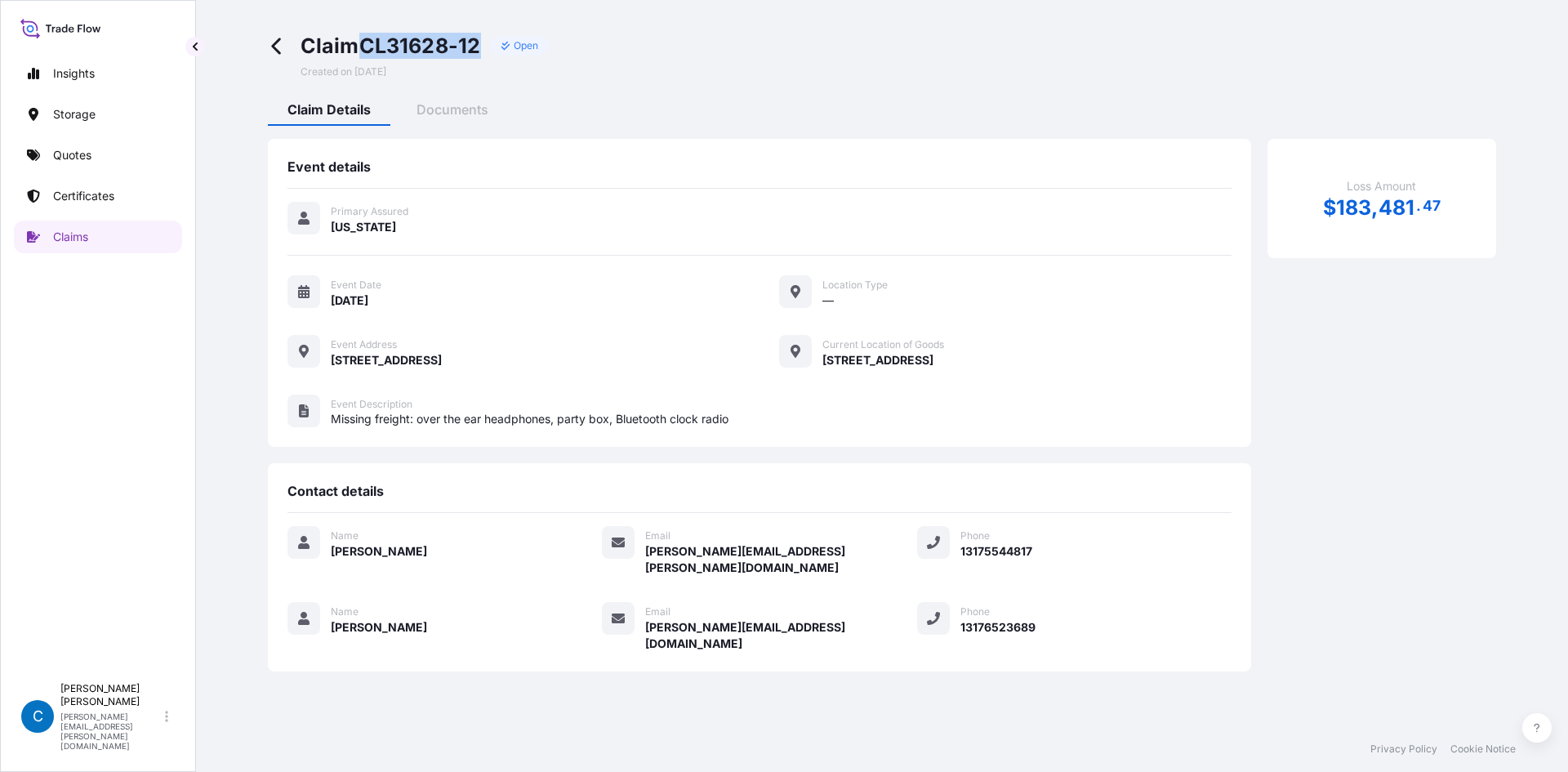
drag, startPoint x: 368, startPoint y: 47, endPoint x: 485, endPoint y: 45, distance: 117.0
click at [485, 45] on div "Claim CL31628-12 Open" at bounding box center [424, 45] width 248 height 26
copy span "CL31628-12"
click at [445, 102] on span "Documents" at bounding box center [451, 108] width 71 height 16
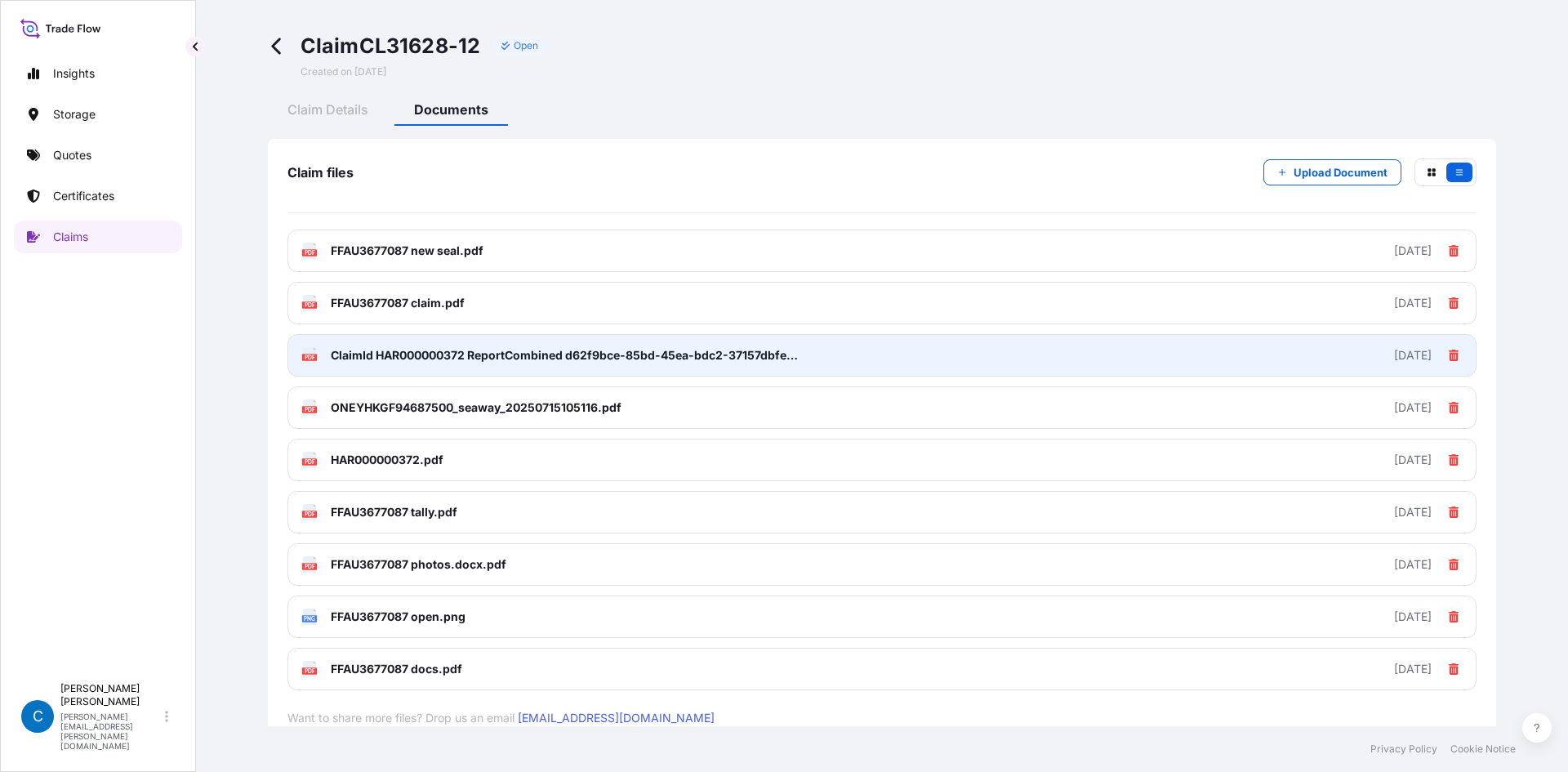
click at [429, 361] on span "ClaimId HAR000000372 ReportCombined d62f9bce-85bd-45ea-bdc2-37157dbfebdf.pdf" at bounding box center [565, 355] width 470 height 16
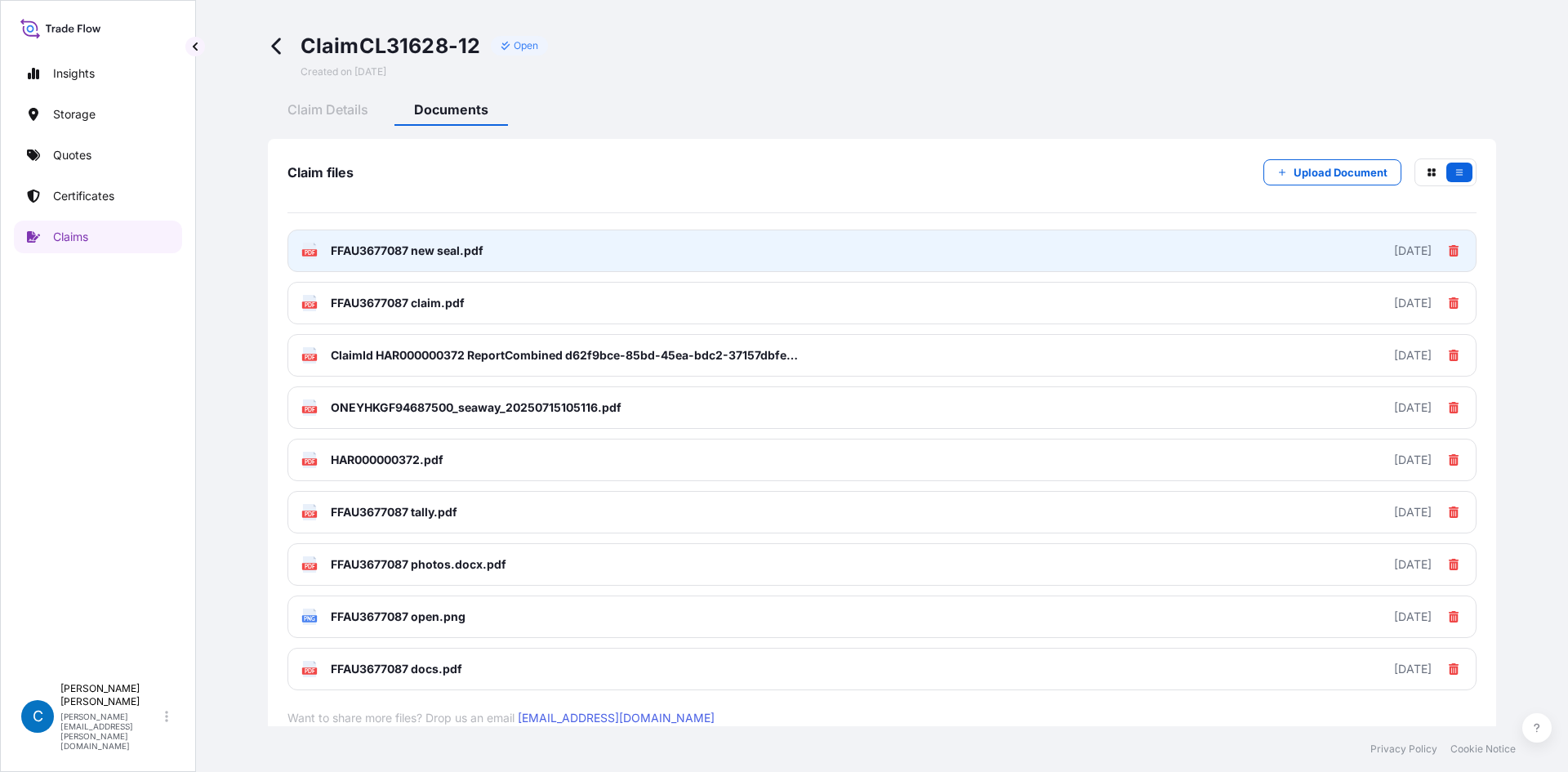
click at [483, 246] on span "FFAU3677087 new seal.pdf" at bounding box center [407, 250] width 153 height 16
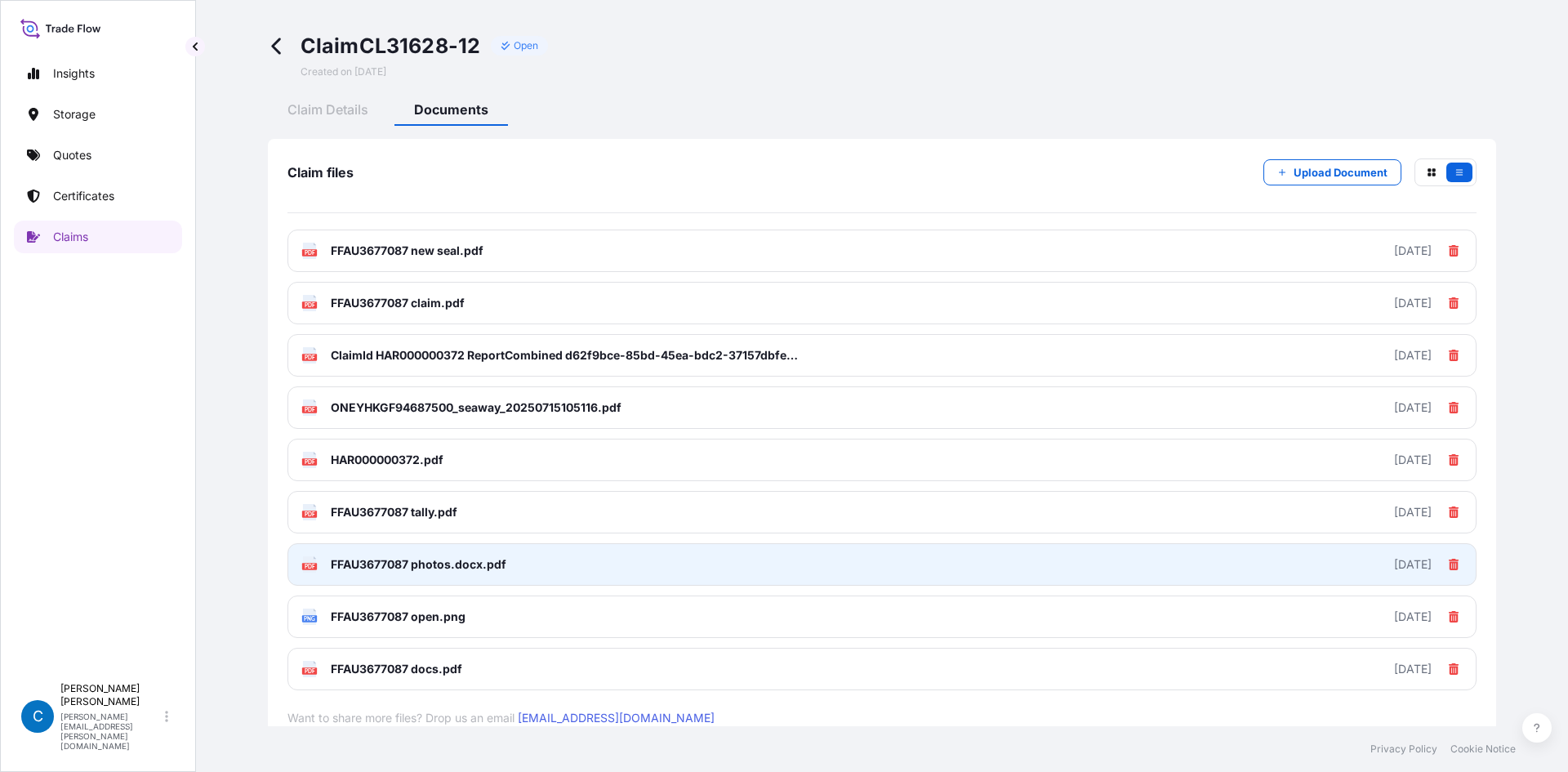
click at [481, 562] on span "FFAU3677087 photos.docx.pdf" at bounding box center [418, 563] width 176 height 16
